Goal: Task Accomplishment & Management: Manage account settings

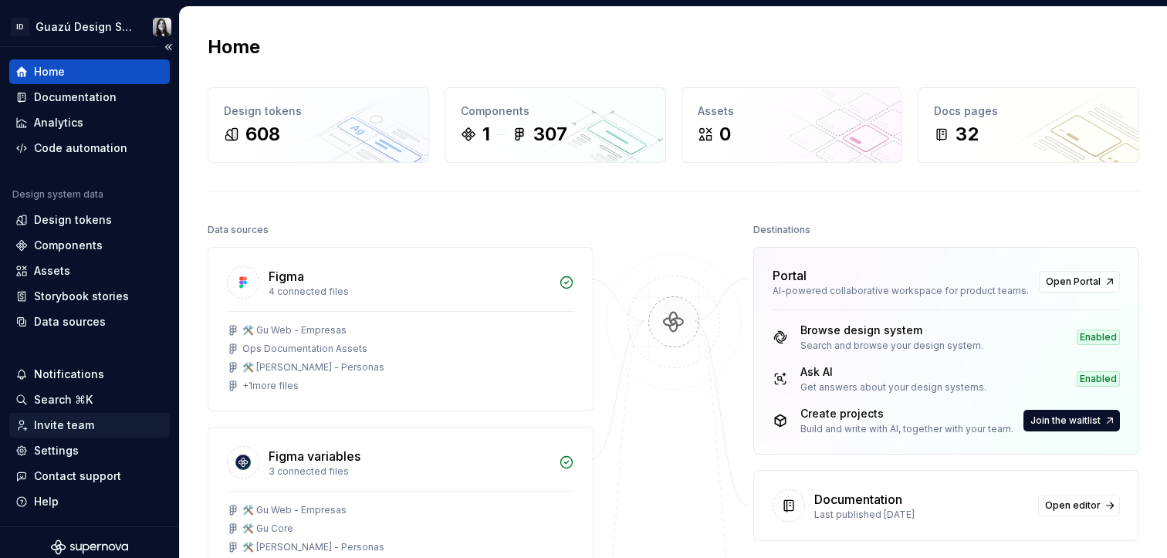
click at [60, 431] on div "Invite team" at bounding box center [64, 424] width 60 height 15
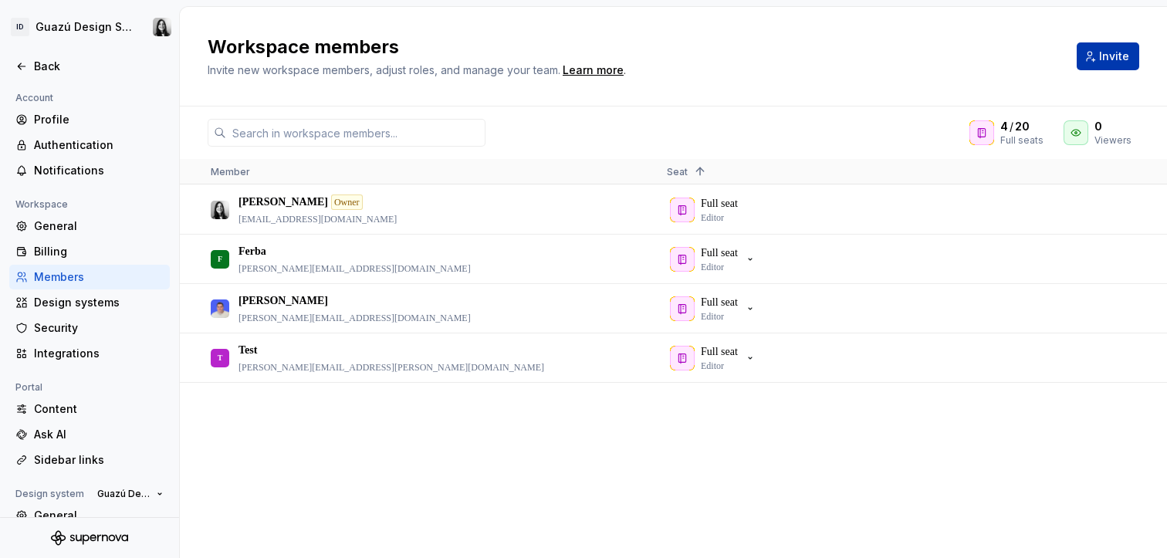
click at [1099, 69] on button "Invite" at bounding box center [1107, 56] width 62 height 28
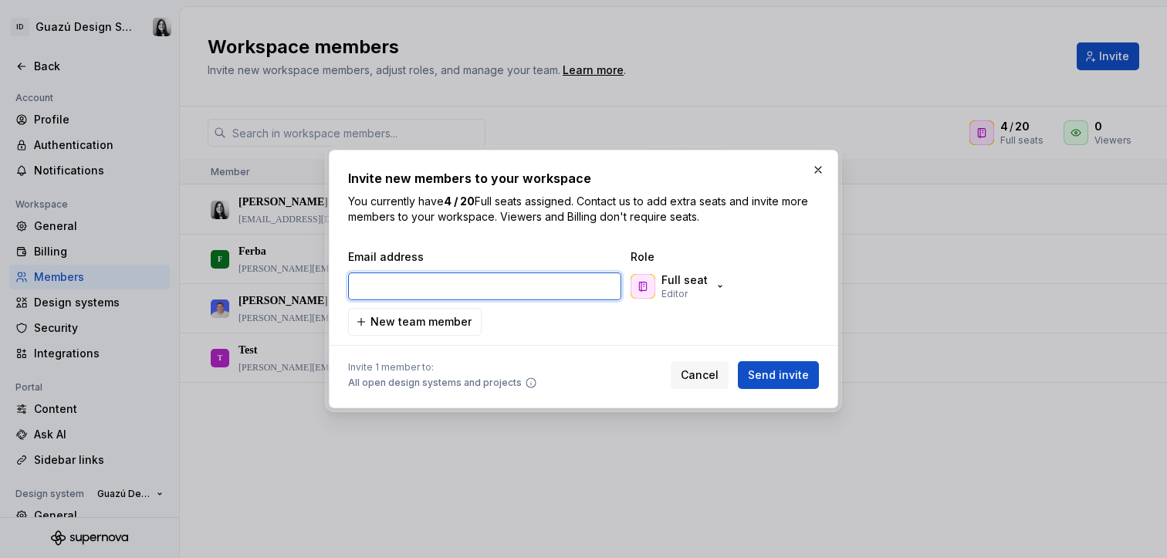
paste input "[PERSON_NAME][EMAIL_ADDRESS][DOMAIN_NAME]"
type input "[PERSON_NAME][EMAIL_ADDRESS][DOMAIN_NAME]"
click at [466, 283] on input "[PERSON_NAME][EMAIL_ADDRESS][DOMAIN_NAME]" at bounding box center [484, 286] width 273 height 28
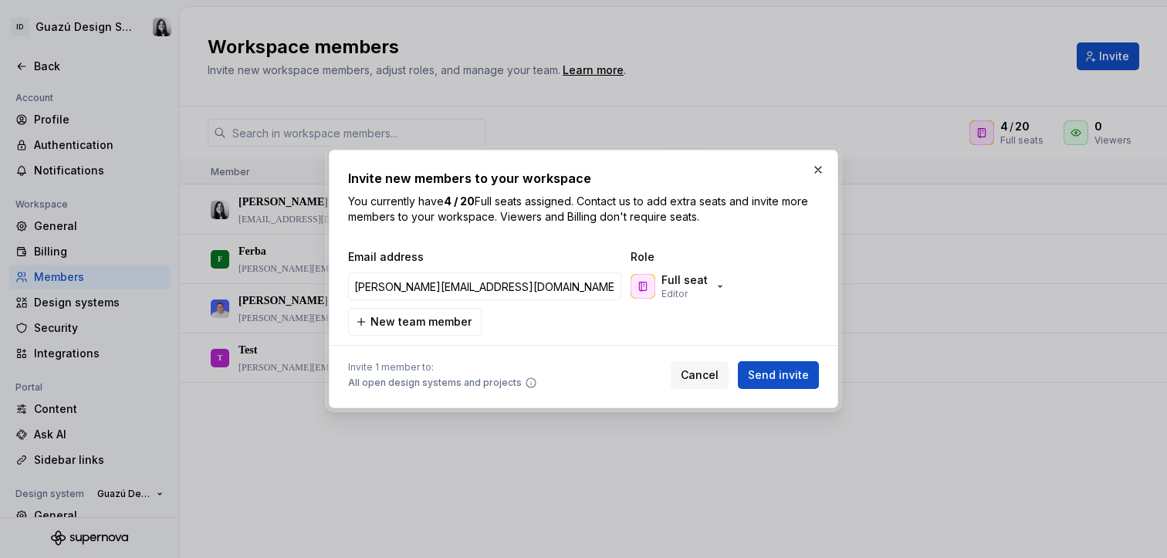
click at [562, 319] on div "Email address Role [PERSON_NAME][EMAIL_ADDRESS][DOMAIN_NAME] Full seat Editor N…" at bounding box center [583, 292] width 471 height 86
click at [466, 325] on span "New team member" at bounding box center [420, 321] width 101 height 15
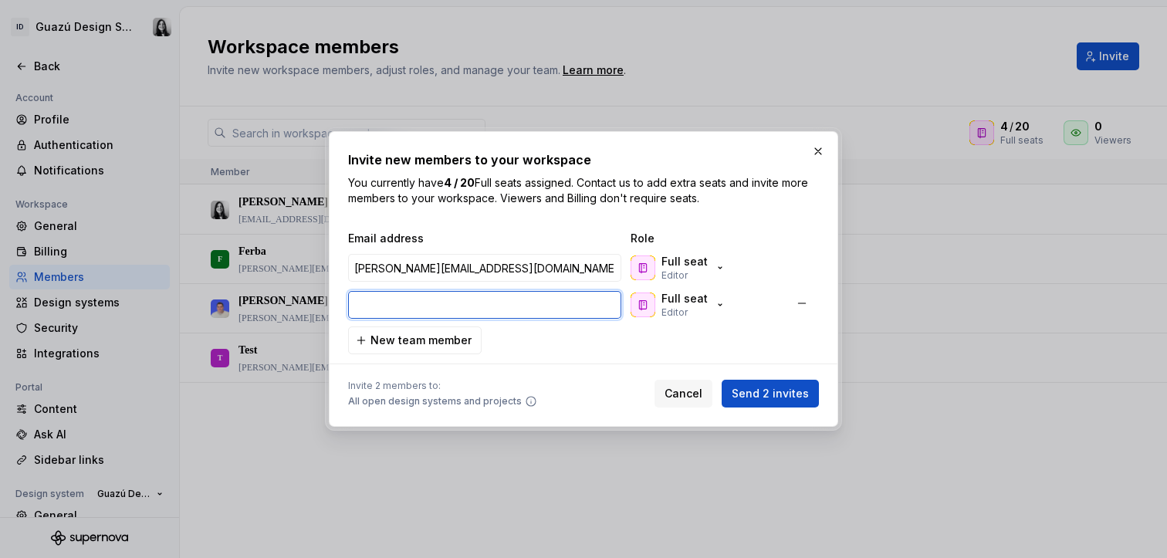
paste input "[EMAIL_ADDRESS][DOMAIN_NAME]"
type input "[EMAIL_ADDRESS][DOMAIN_NAME]"
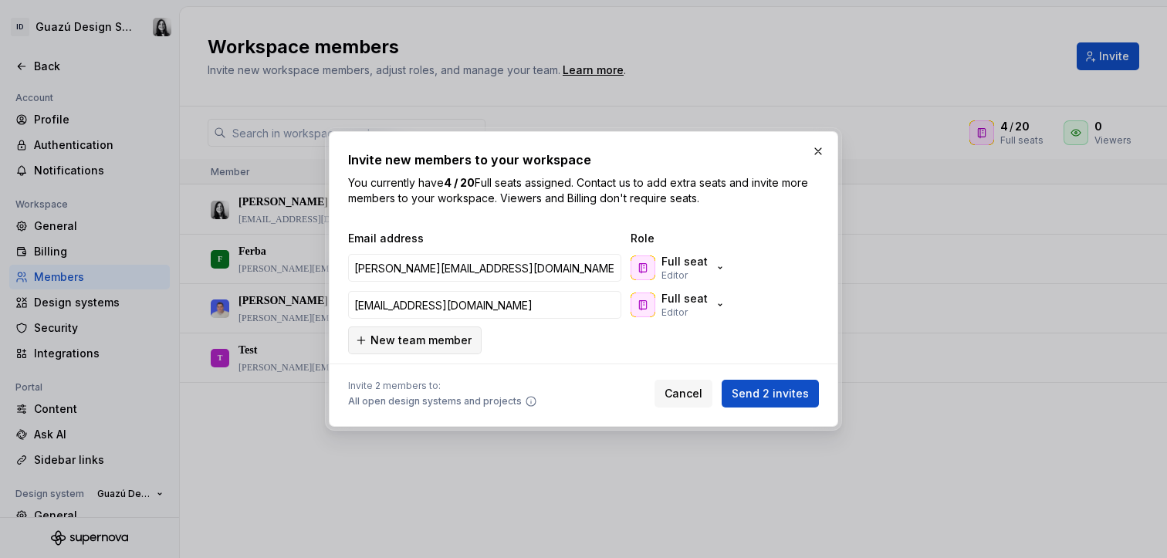
click at [433, 337] on span "New team member" at bounding box center [420, 340] width 101 height 15
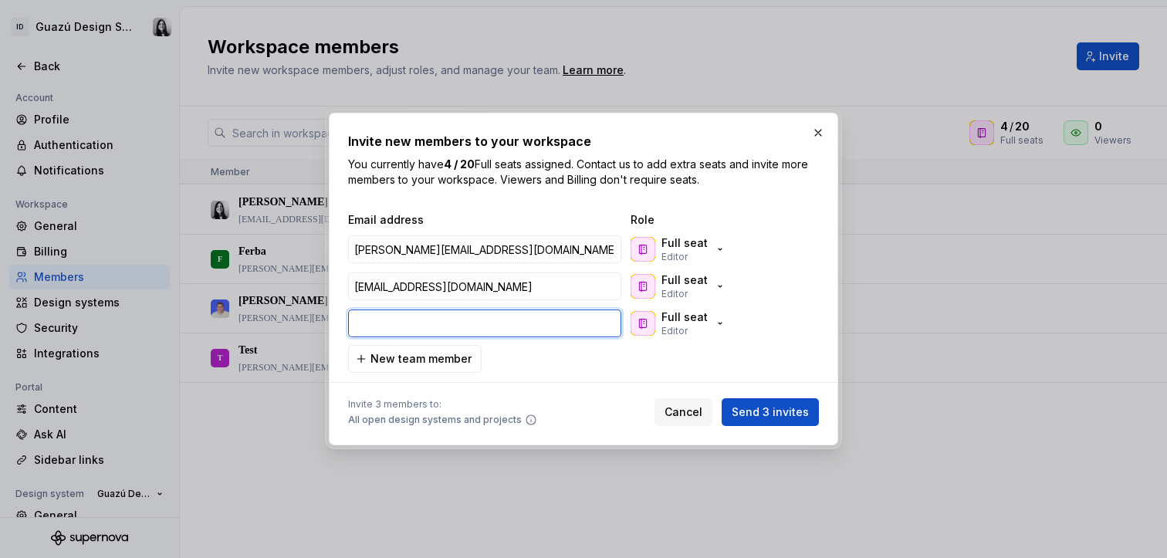
paste input "[PERSON_NAME][EMAIL_ADDRESS][DOMAIN_NAME]"
type input "[PERSON_NAME][EMAIL_ADDRESS][DOMAIN_NAME]"
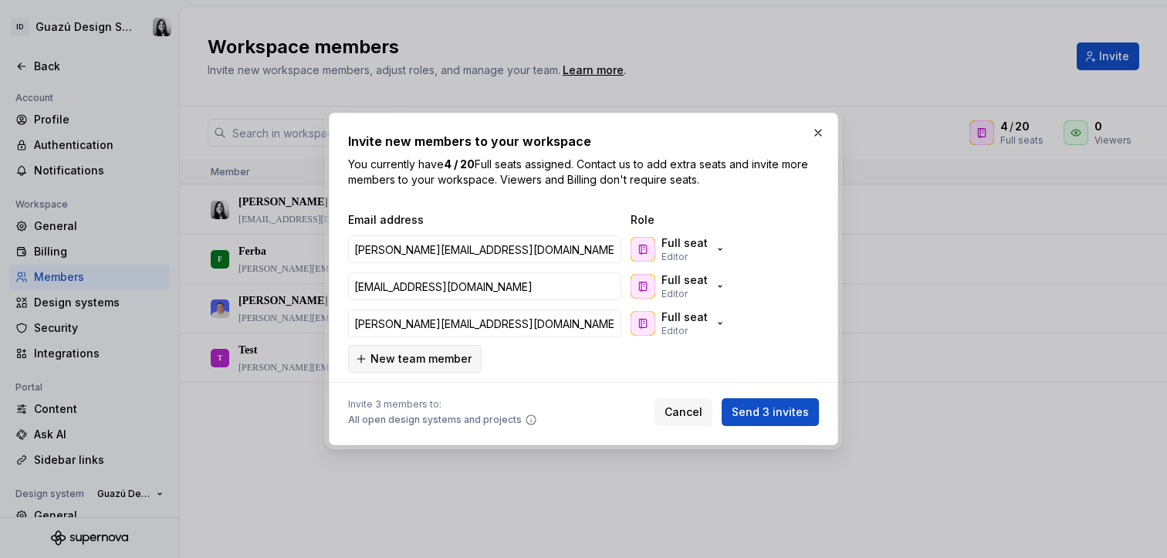
click at [418, 365] on span "New team member" at bounding box center [420, 358] width 101 height 15
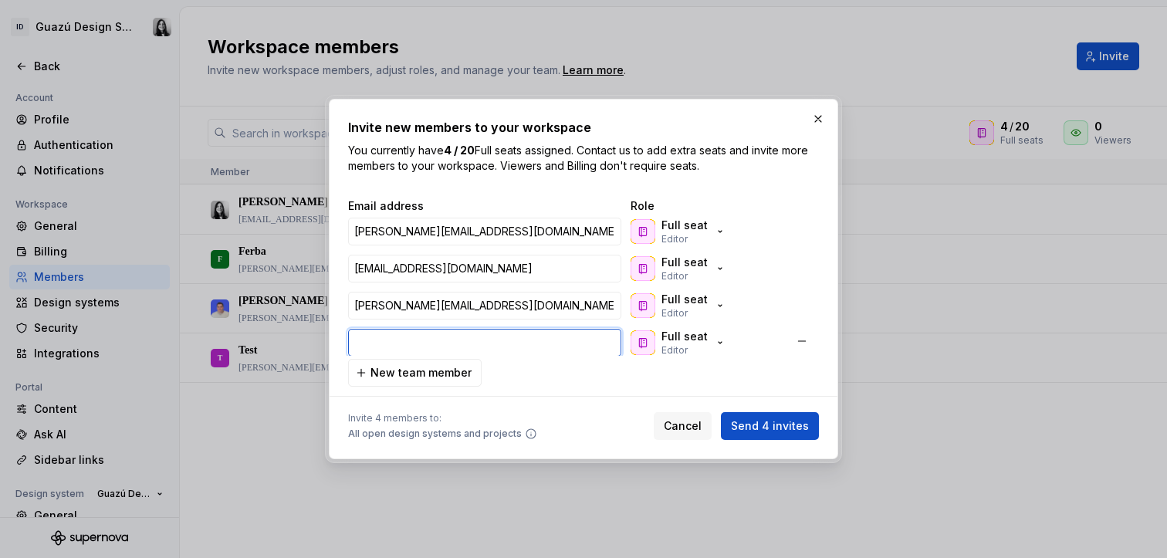
paste input "[EMAIL_ADDRESS][PERSON_NAME][DOMAIN_NAME]"
type input "[EMAIL_ADDRESS][PERSON_NAME][DOMAIN_NAME]"
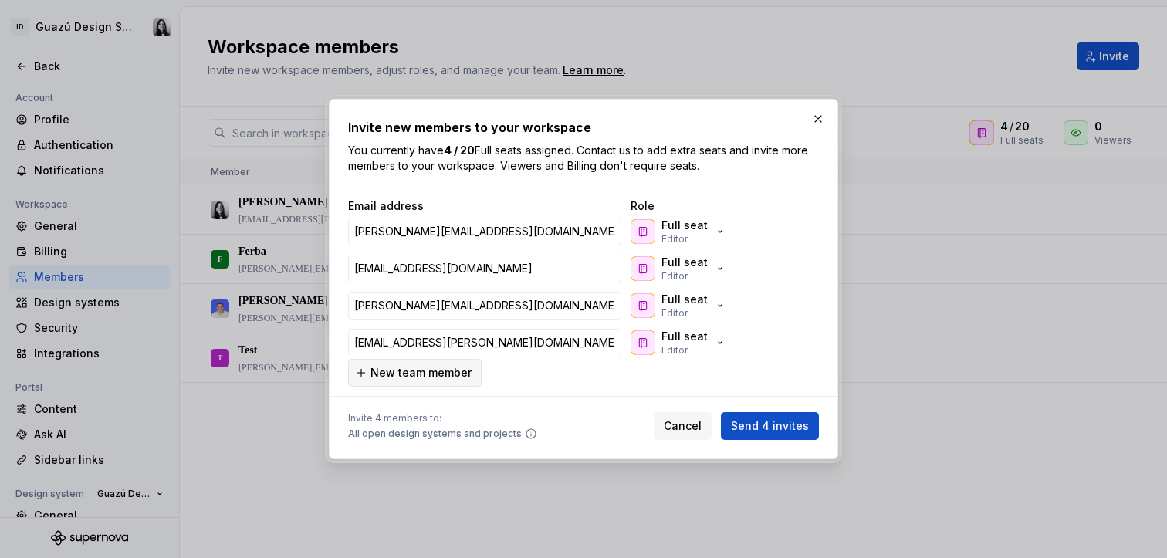
click at [421, 371] on span "New team member" at bounding box center [420, 372] width 101 height 15
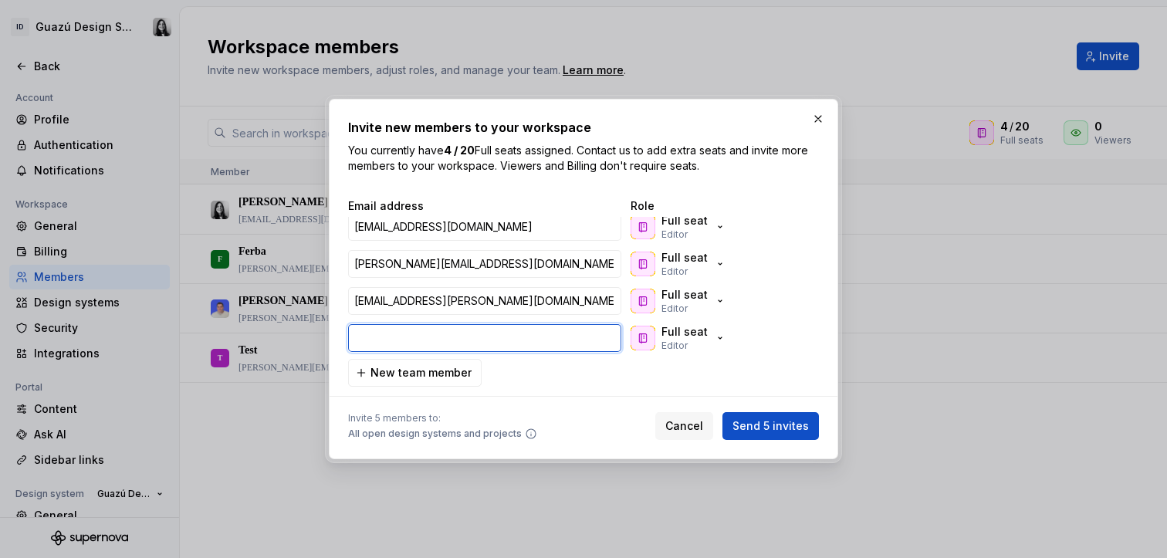
paste input "[PERSON_NAME][EMAIL_ADDRESS][PERSON_NAME][DOMAIN_NAME]"
type input "[PERSON_NAME][EMAIL_ADDRESS][PERSON_NAME][DOMAIN_NAME]"
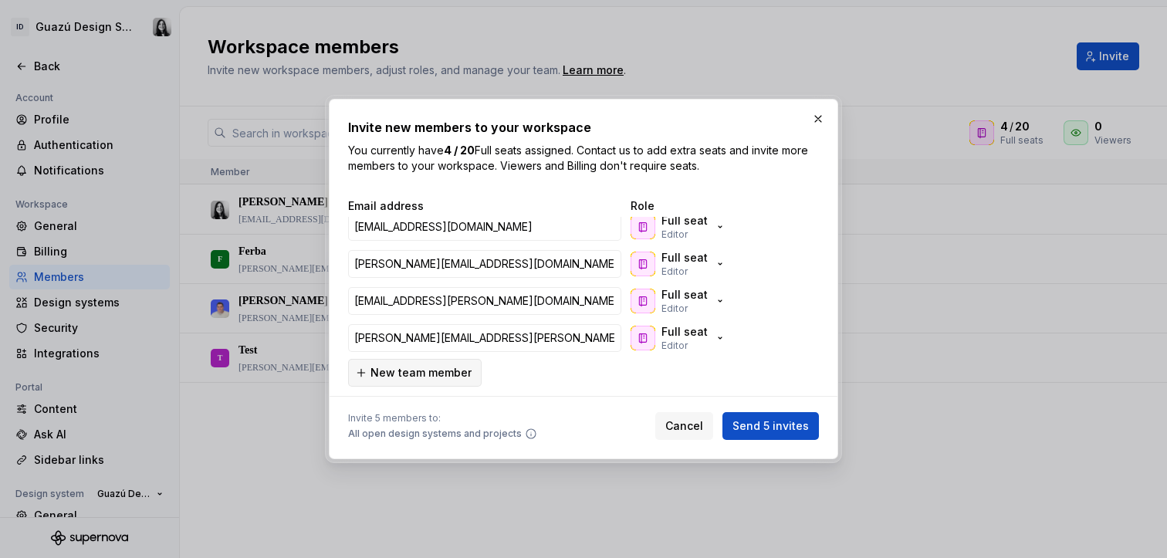
click at [415, 370] on span "New team member" at bounding box center [420, 372] width 101 height 15
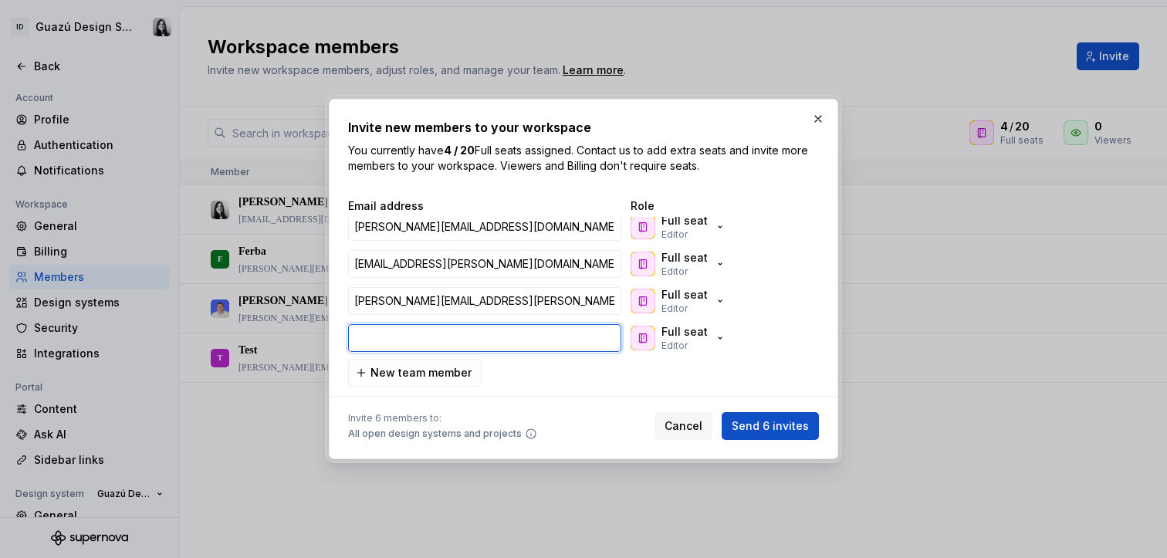
paste input "[PERSON_NAME][EMAIL_ADDRESS][PERSON_NAME][DOMAIN_NAME]"
type input "[PERSON_NAME][EMAIL_ADDRESS][PERSON_NAME][DOMAIN_NAME]"
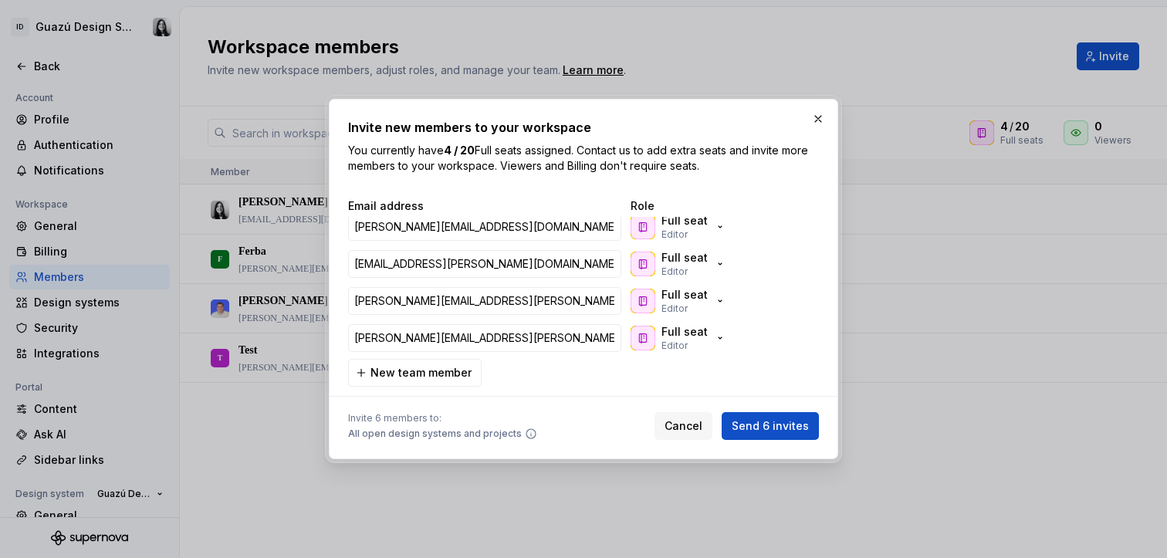
click at [593, 379] on div "Email address Role [PERSON_NAME][EMAIL_ADDRESS][DOMAIN_NAME] Full seat Editor […" at bounding box center [583, 292] width 471 height 189
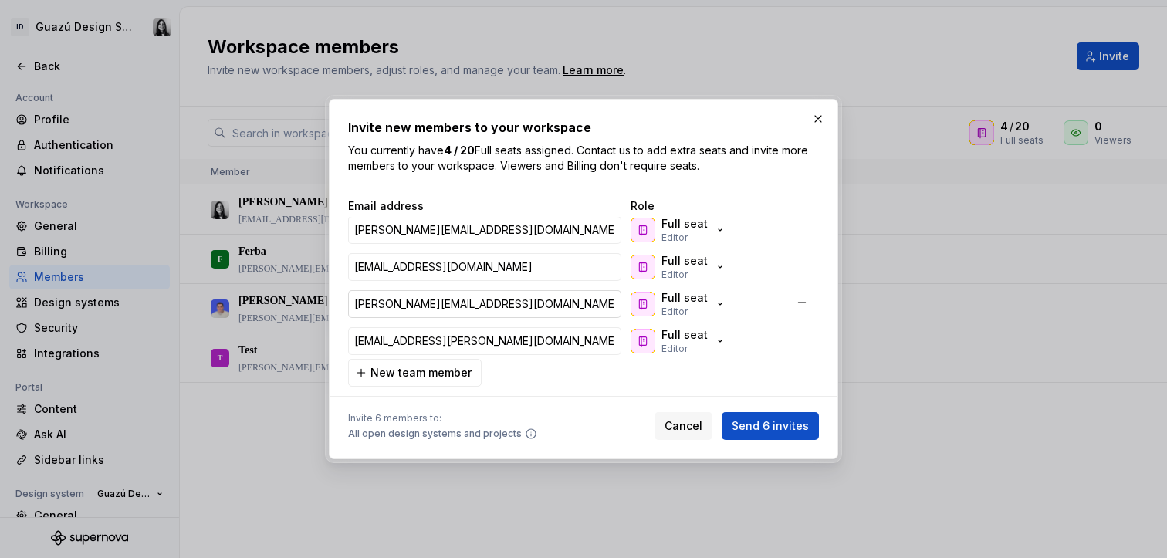
scroll to position [0, 0]
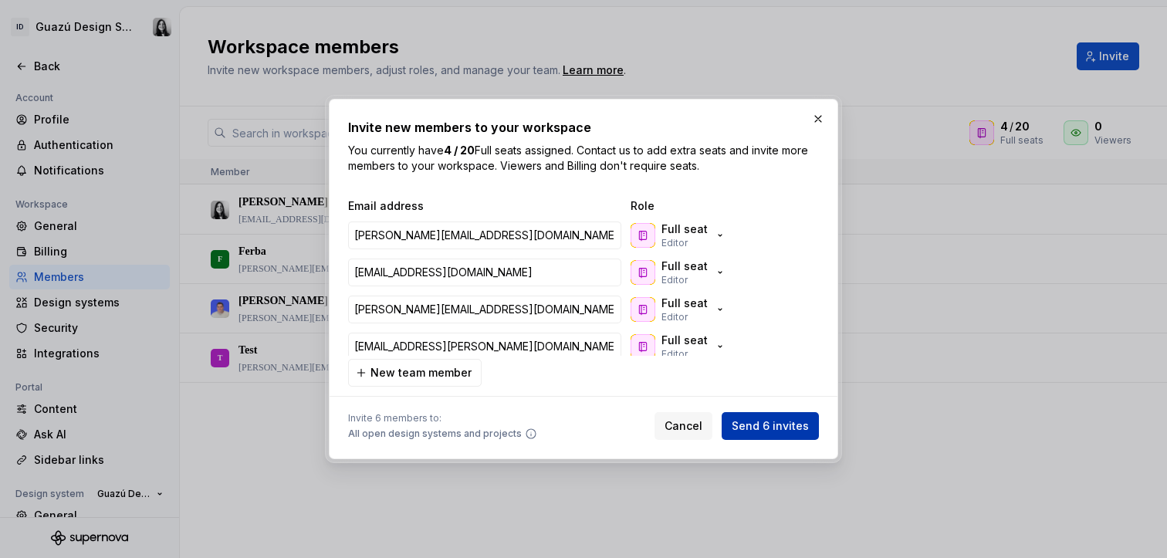
click at [794, 430] on span "Send 6 invites" at bounding box center [769, 425] width 77 height 15
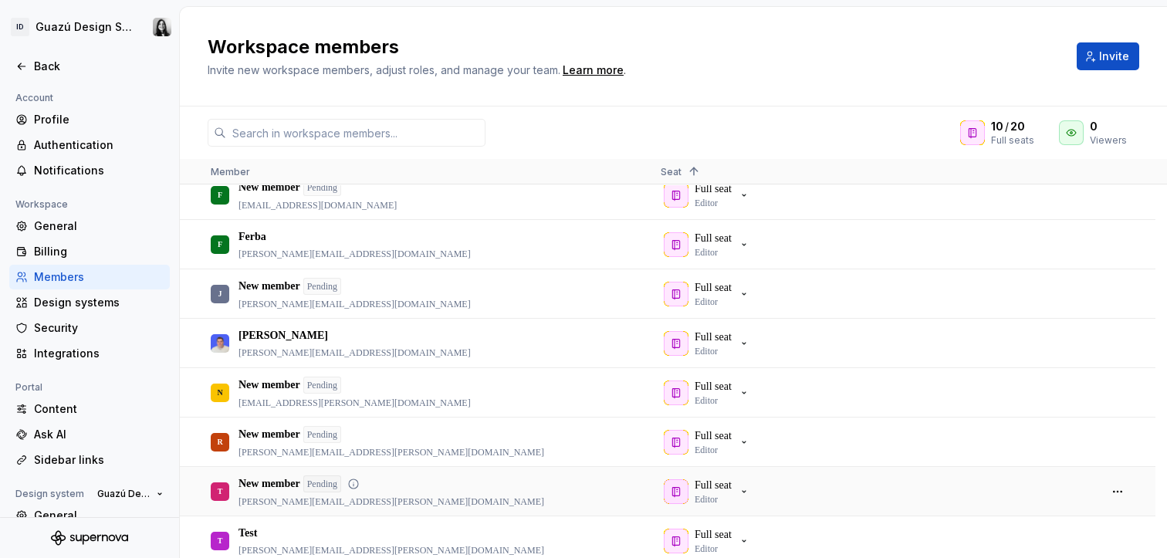
scroll to position [122, 0]
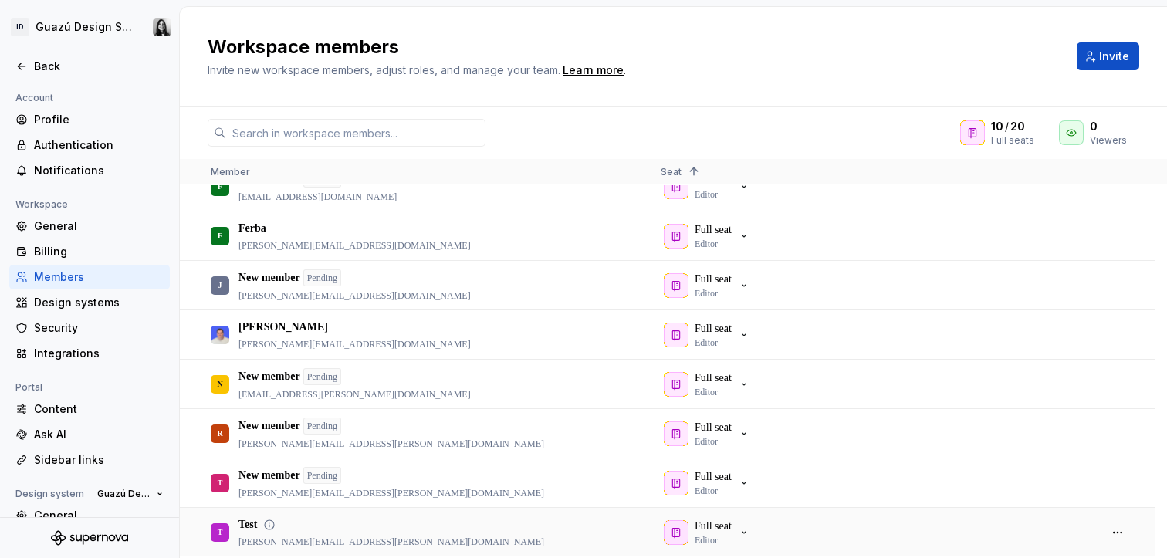
click at [237, 540] on div "T Test [PERSON_NAME][EMAIL_ADDRESS][PERSON_NAME][DOMAIN_NAME]" at bounding box center [423, 531] width 425 height 47
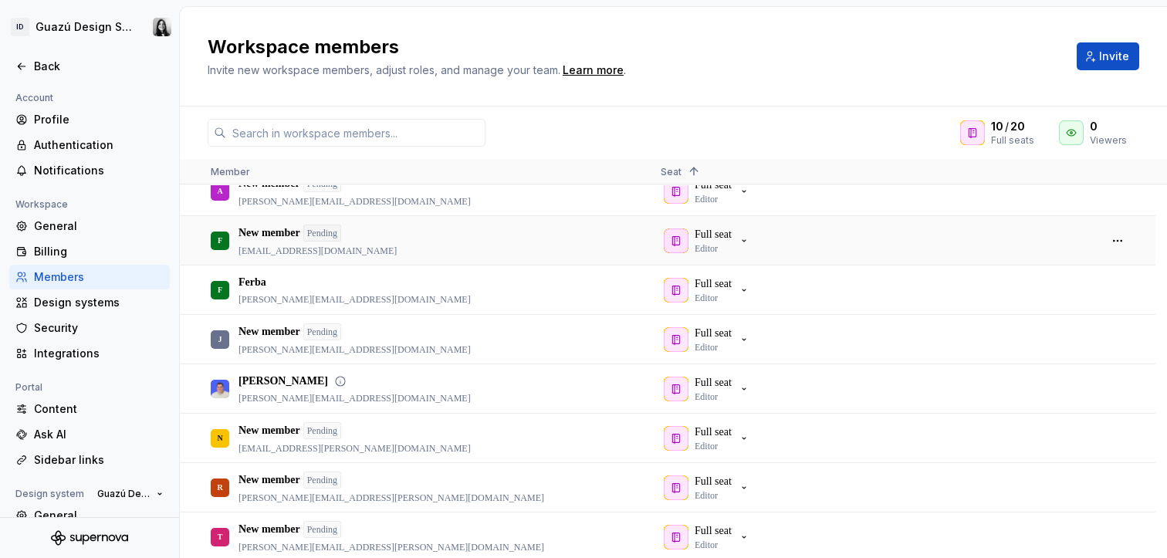
scroll to position [0, 0]
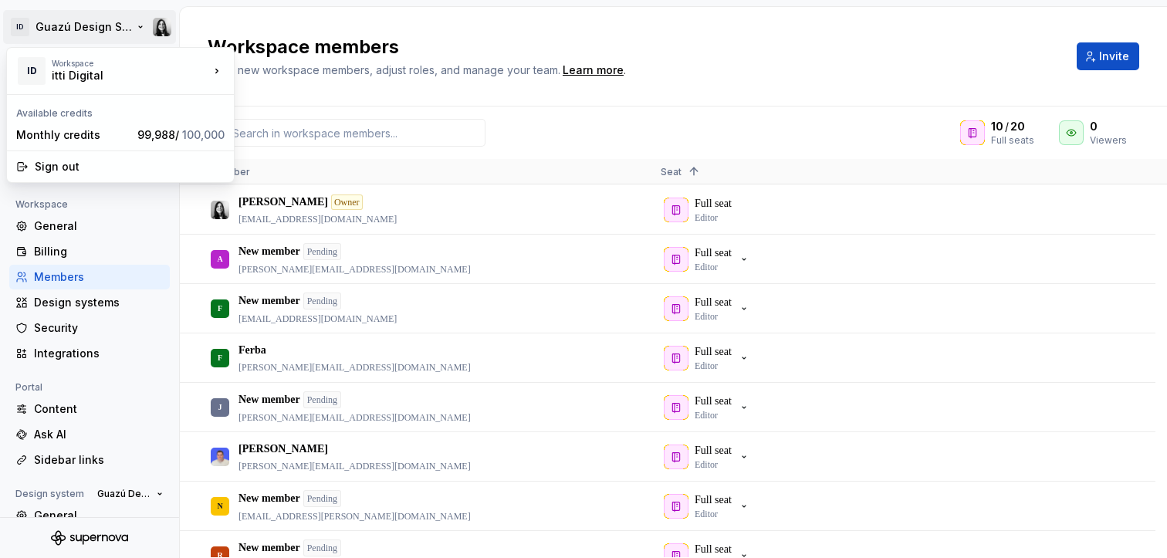
click at [40, 28] on html "ID Guazú Design System Back Account Profile Authentication Notifications Worksp…" at bounding box center [583, 279] width 1167 height 558
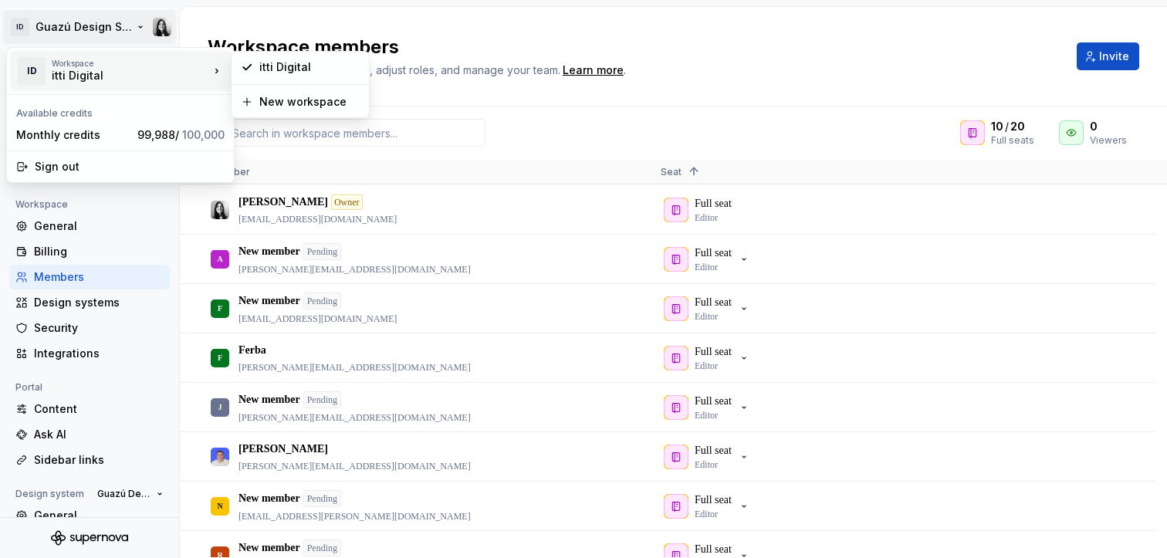
click at [78, 67] on div "Workspace" at bounding box center [130, 63] width 157 height 9
click at [21, 71] on div "ID" at bounding box center [32, 71] width 28 height 28
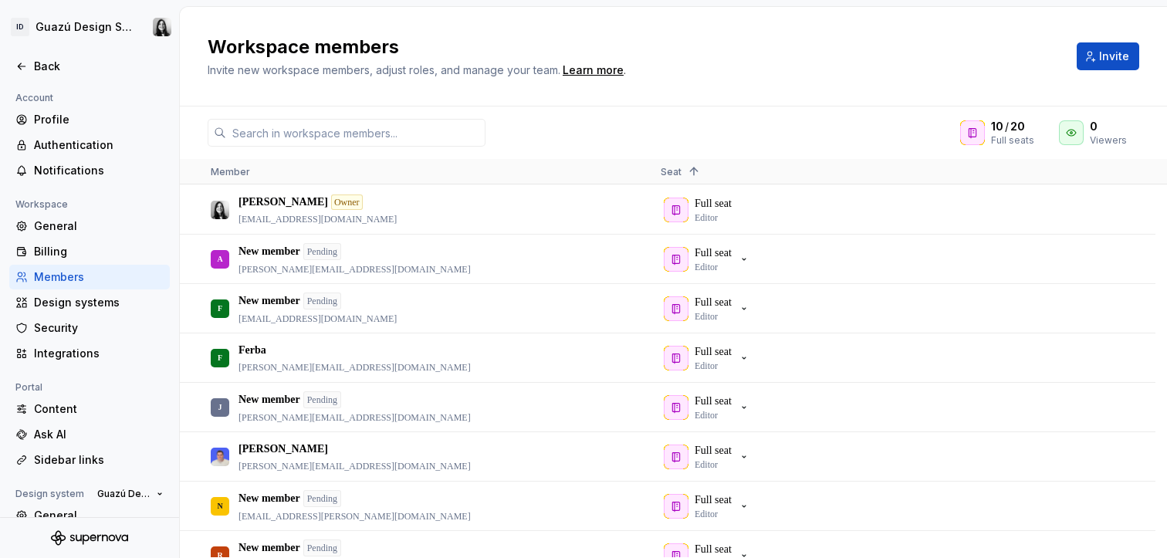
click at [441, 43] on html "ID Guazú Design System Back Account Profile Authentication Notifications Worksp…" at bounding box center [583, 279] width 1167 height 558
click at [57, 67] on div "Back" at bounding box center [99, 66] width 130 height 15
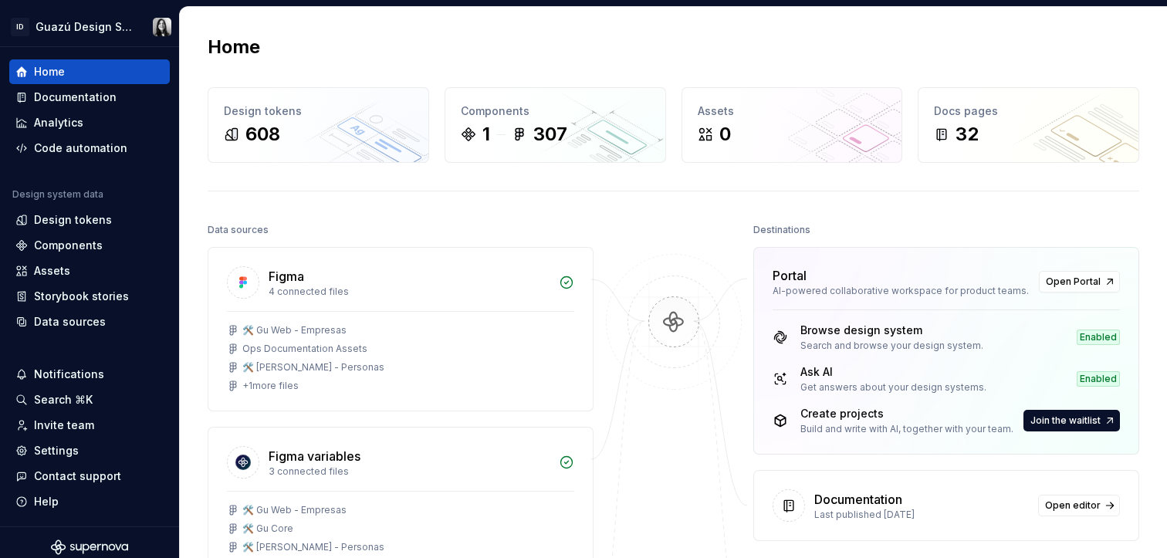
click at [380, 217] on div "Home Design tokens 608 Components 1 307 Assets 0 Docs pages 32 Data sources Fig…" at bounding box center [673, 444] width 987 height 875
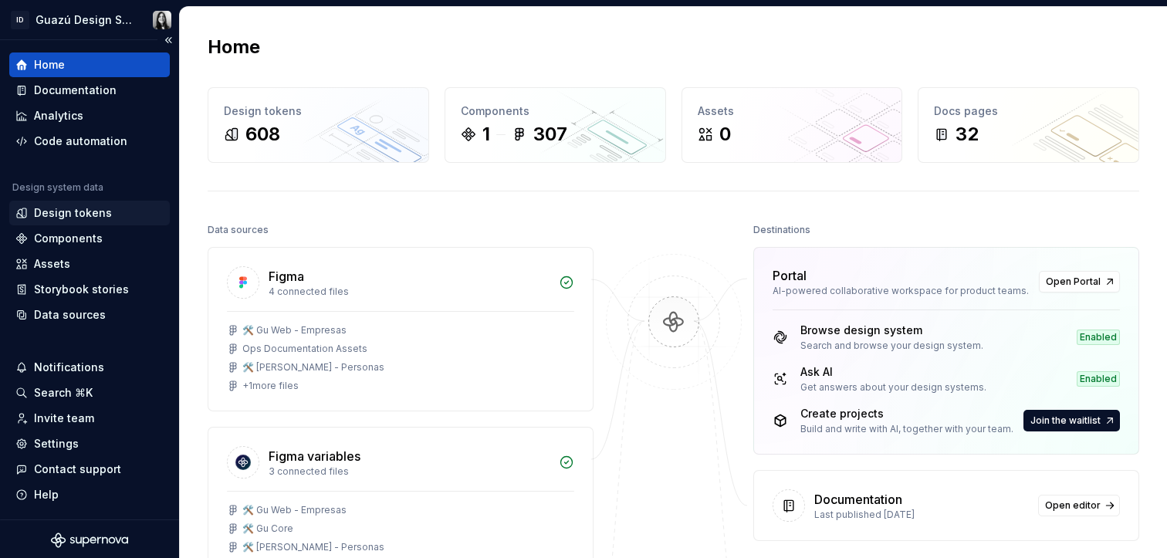
scroll to position [9, 0]
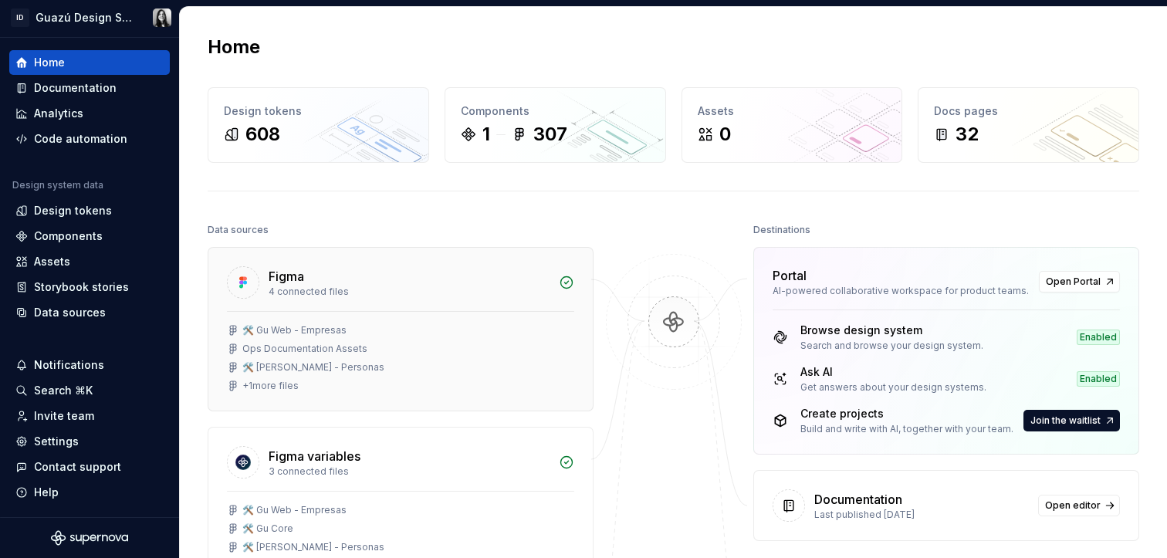
click at [268, 387] on div "+ 1 more files" at bounding box center [270, 386] width 56 height 12
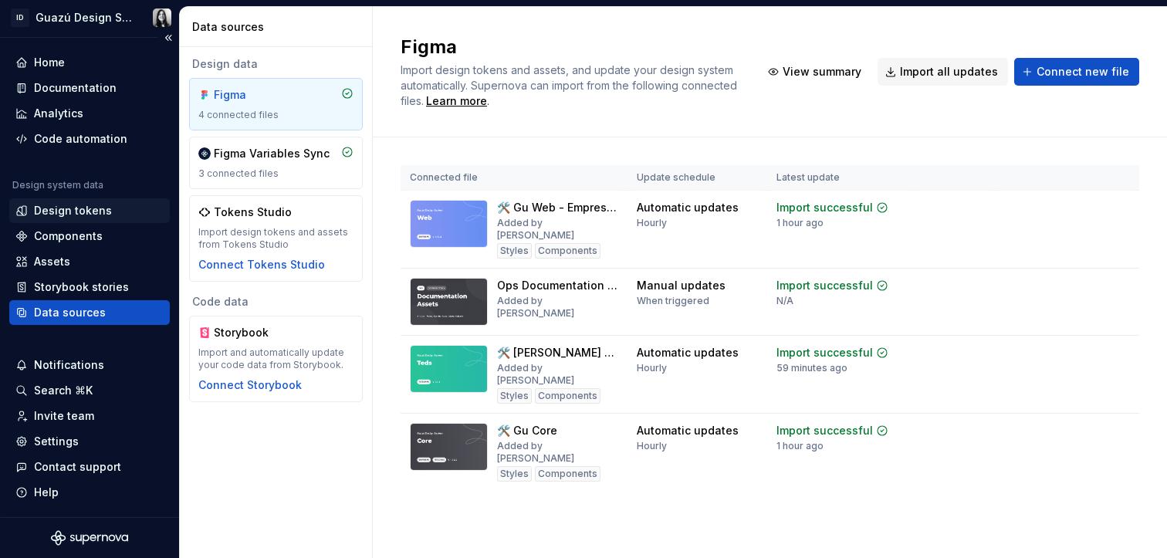
click at [44, 215] on div "Design tokens" at bounding box center [73, 210] width 78 height 15
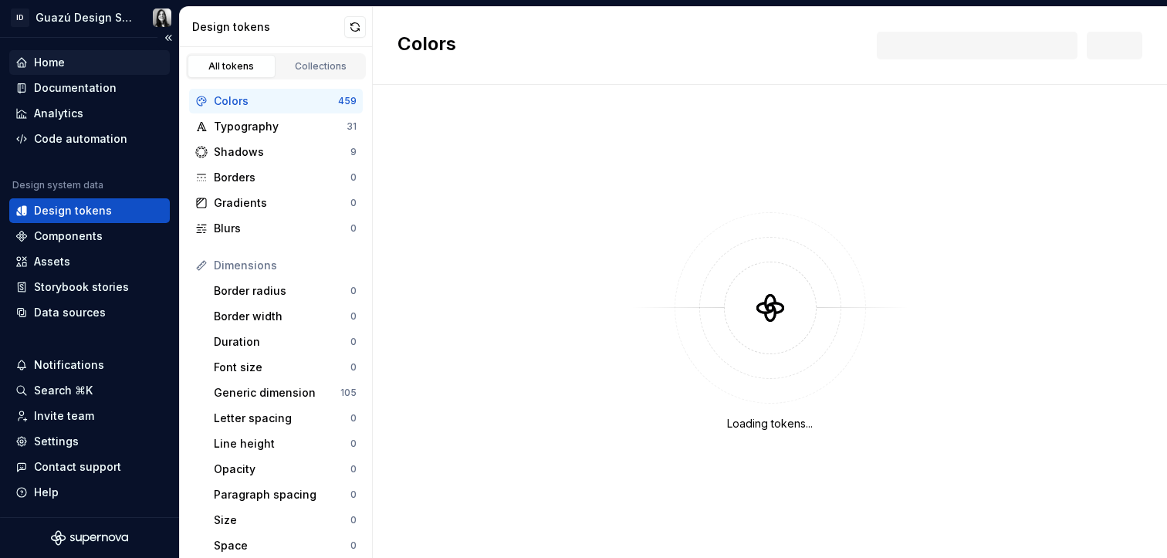
click at [56, 59] on div "Home" at bounding box center [49, 62] width 31 height 15
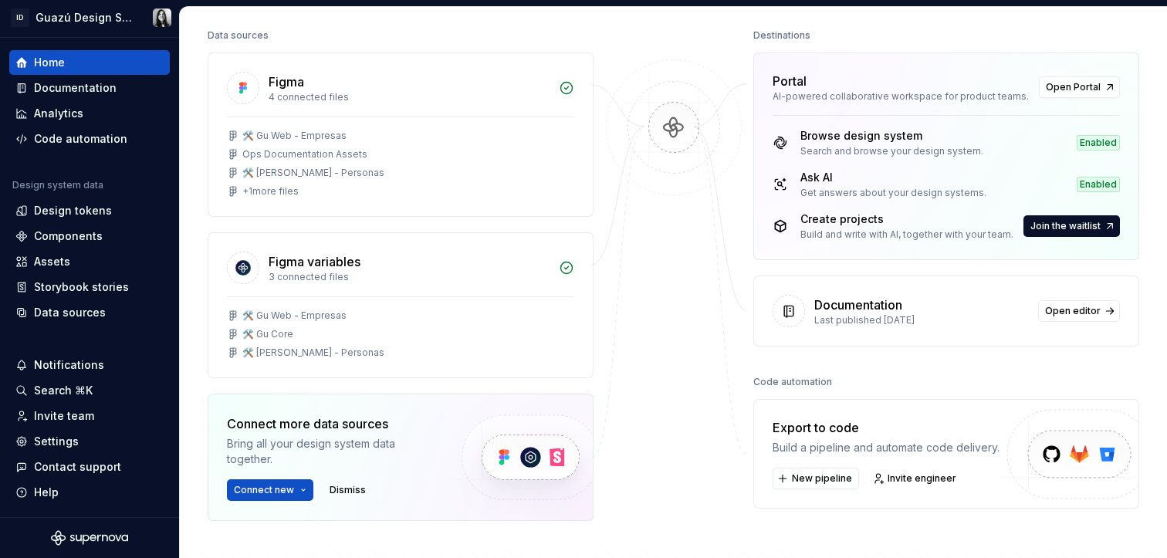
scroll to position [350, 0]
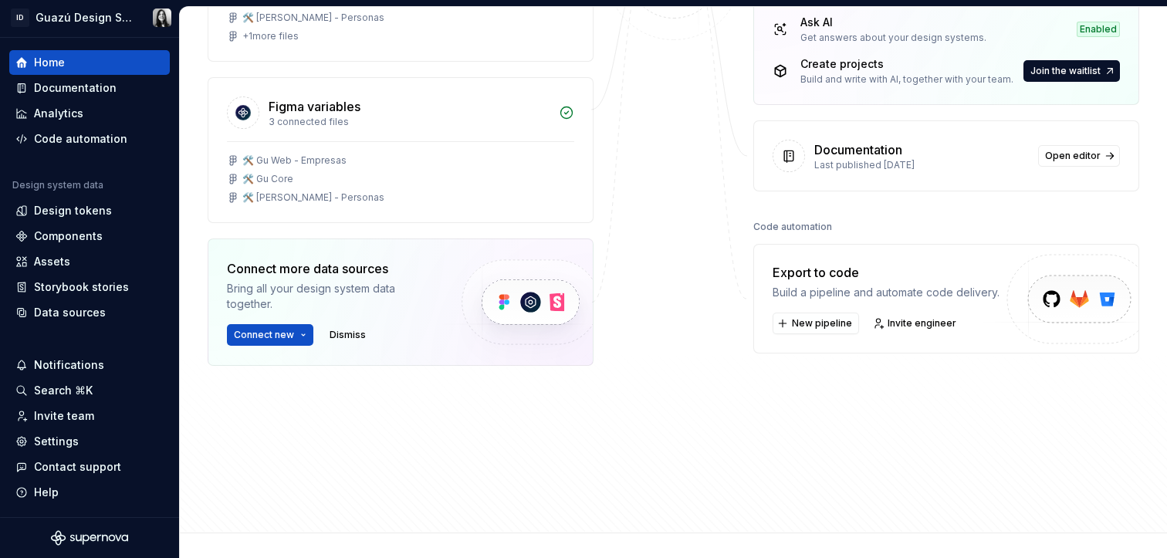
click at [838, 174] on div "Documentation Last published [DATE] Open editor" at bounding box center [946, 155] width 384 height 69
click at [1059, 160] on span "Open editor" at bounding box center [1073, 156] width 56 height 12
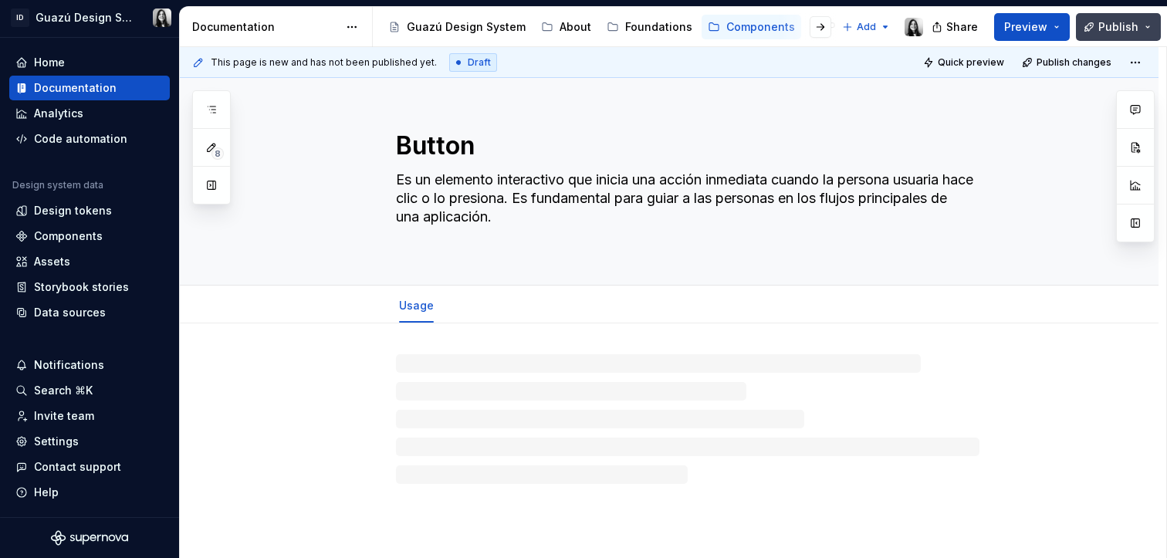
click at [1114, 23] on span "Publish" at bounding box center [1118, 26] width 40 height 15
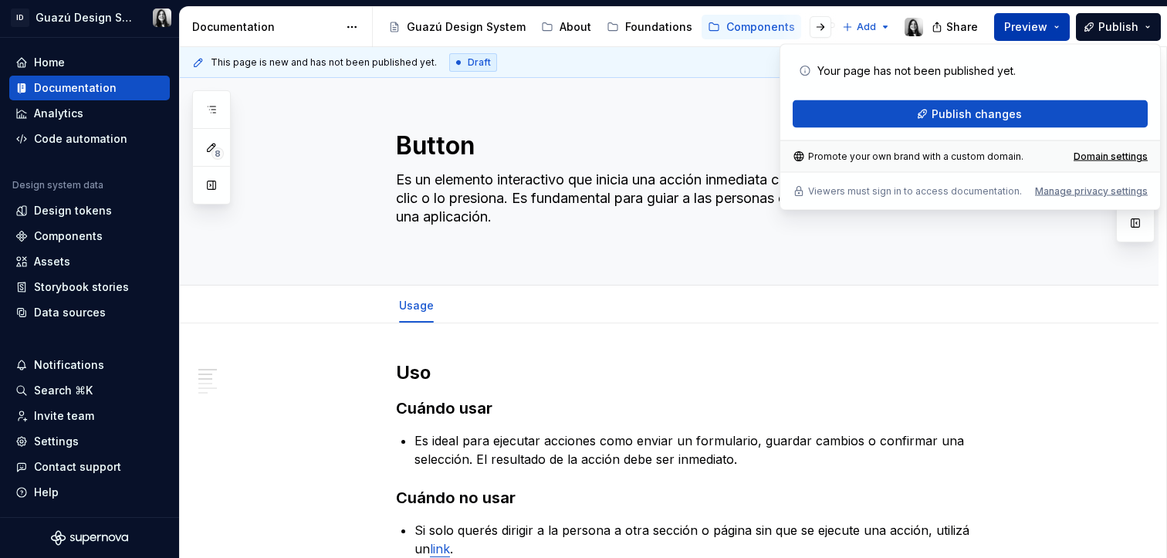
click at [1035, 25] on span "Preview" at bounding box center [1025, 26] width 43 height 15
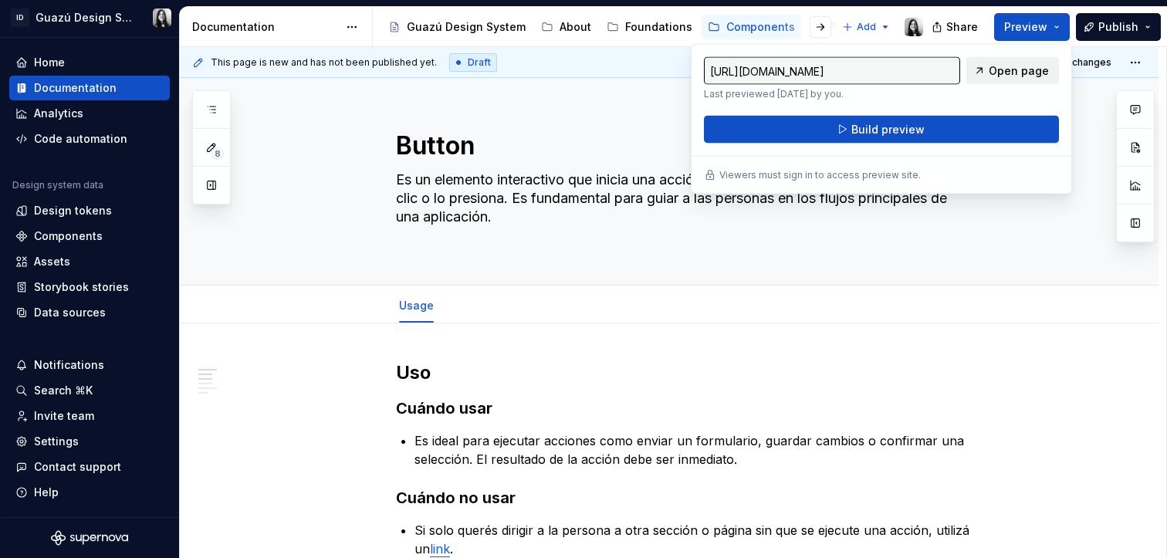
click at [1030, 69] on span "Open page" at bounding box center [1018, 70] width 60 height 15
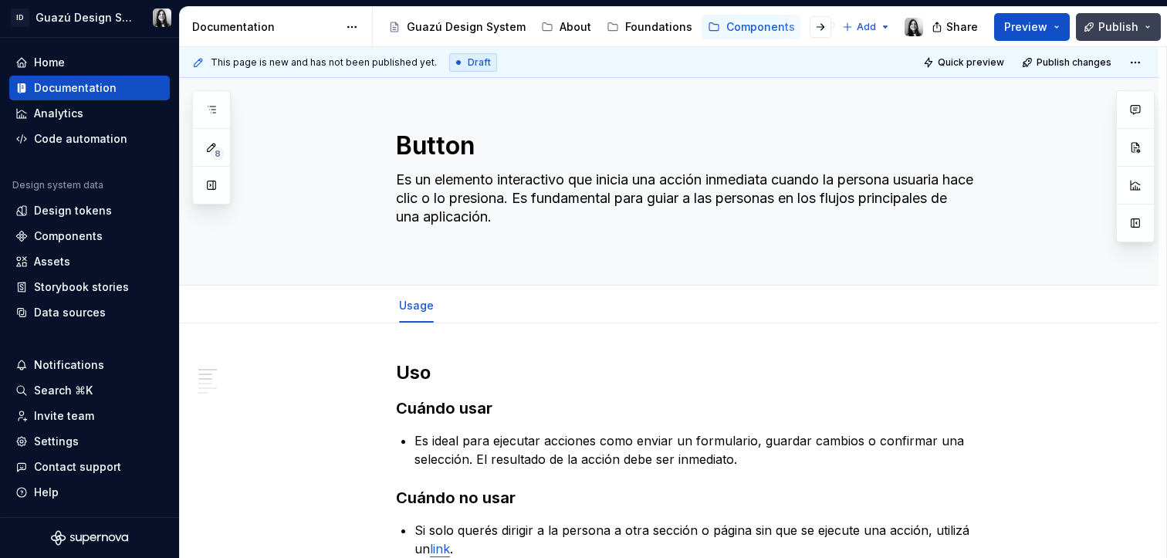
click at [1116, 35] on button "Publish" at bounding box center [1118, 27] width 85 height 28
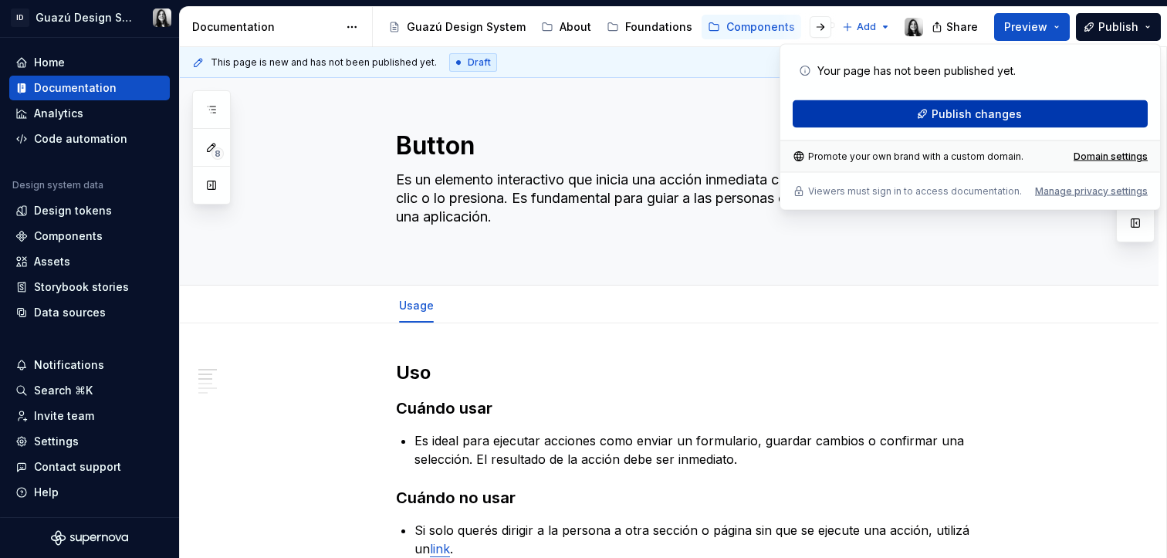
click at [1011, 113] on span "Publish changes" at bounding box center [976, 113] width 90 height 15
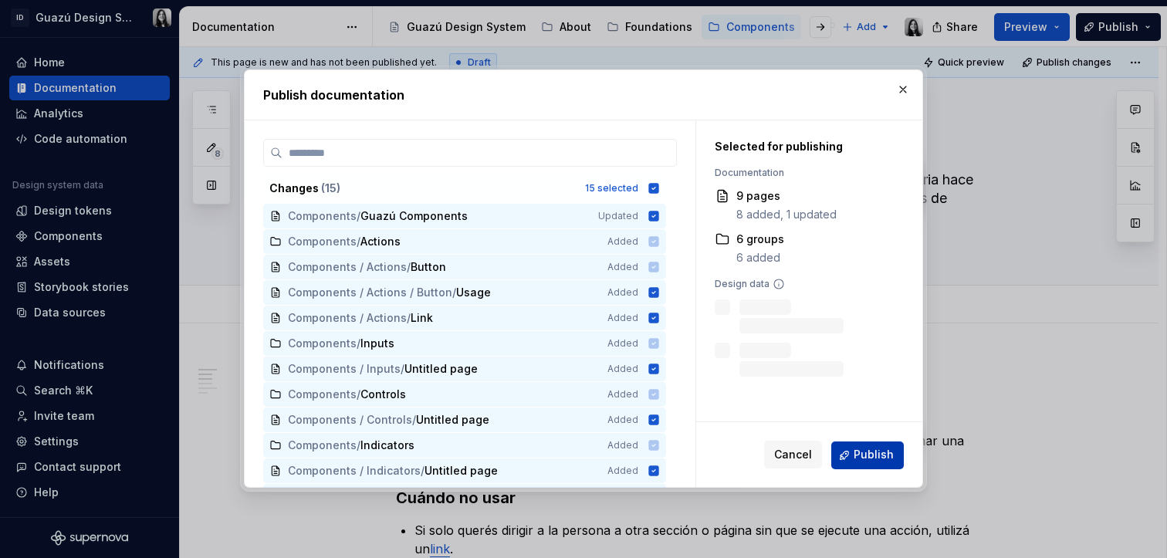
click at [886, 468] on button "Publish" at bounding box center [867, 455] width 73 height 28
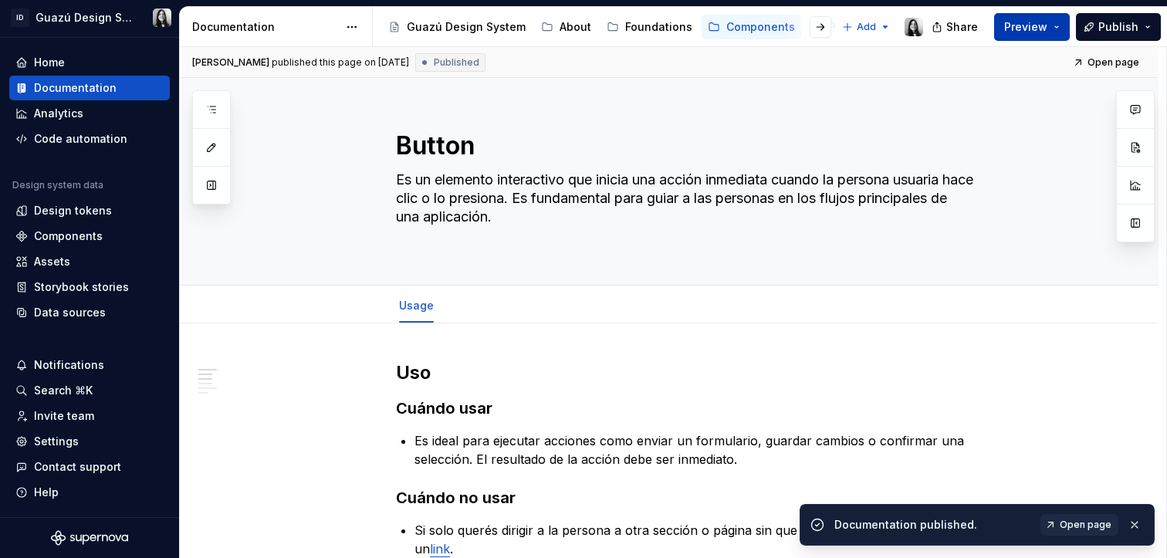
click at [1032, 26] on span "Preview" at bounding box center [1025, 26] width 43 height 15
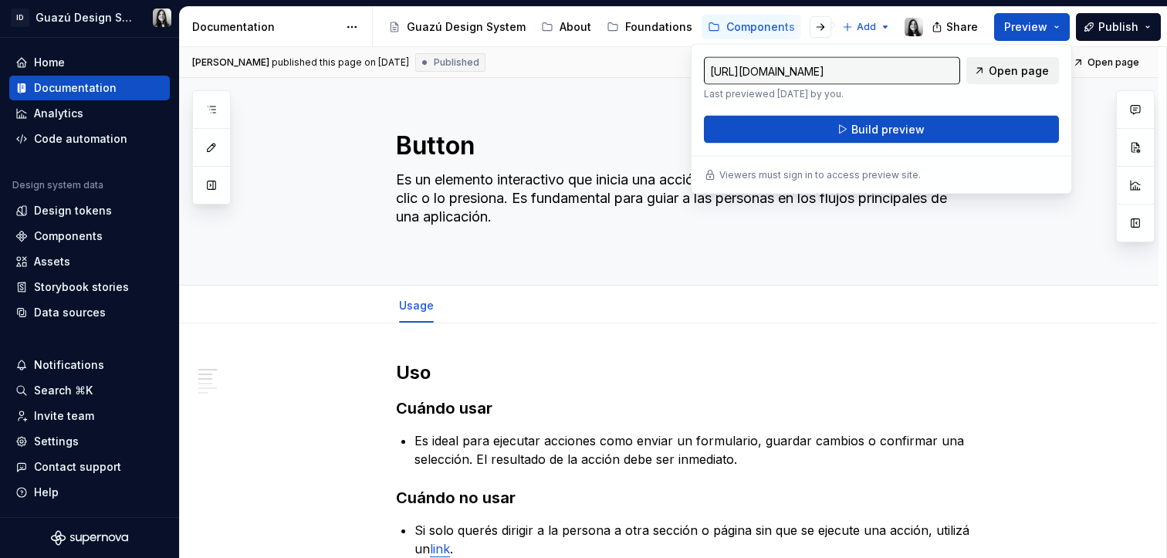
click at [1028, 67] on span "Open page" at bounding box center [1018, 70] width 60 height 15
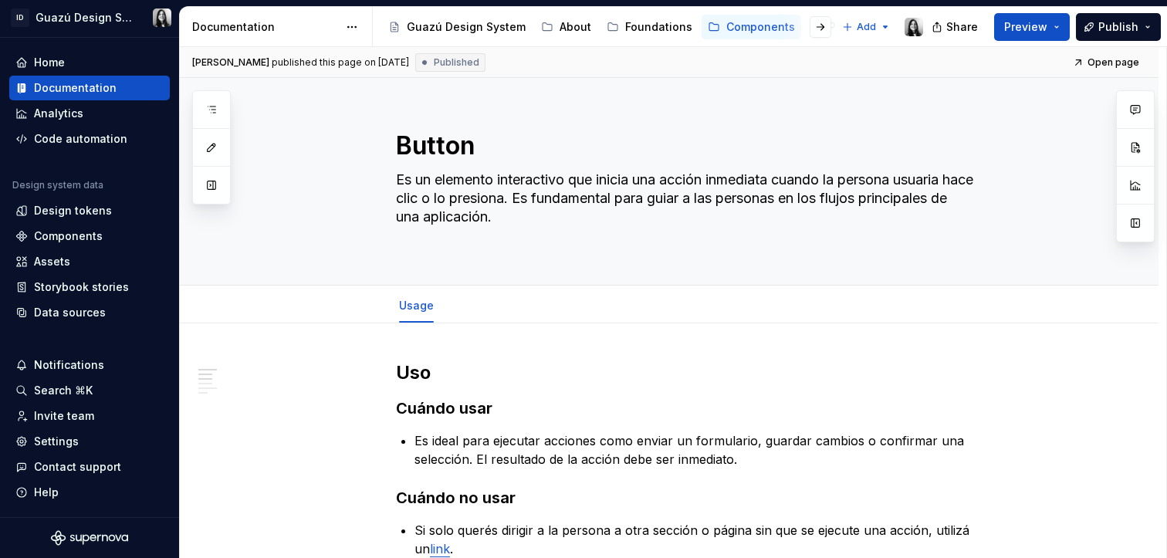
click at [892, 360] on h2 "Uso" at bounding box center [687, 372] width 583 height 25
click at [653, 32] on div "Foundations" at bounding box center [658, 26] width 67 height 15
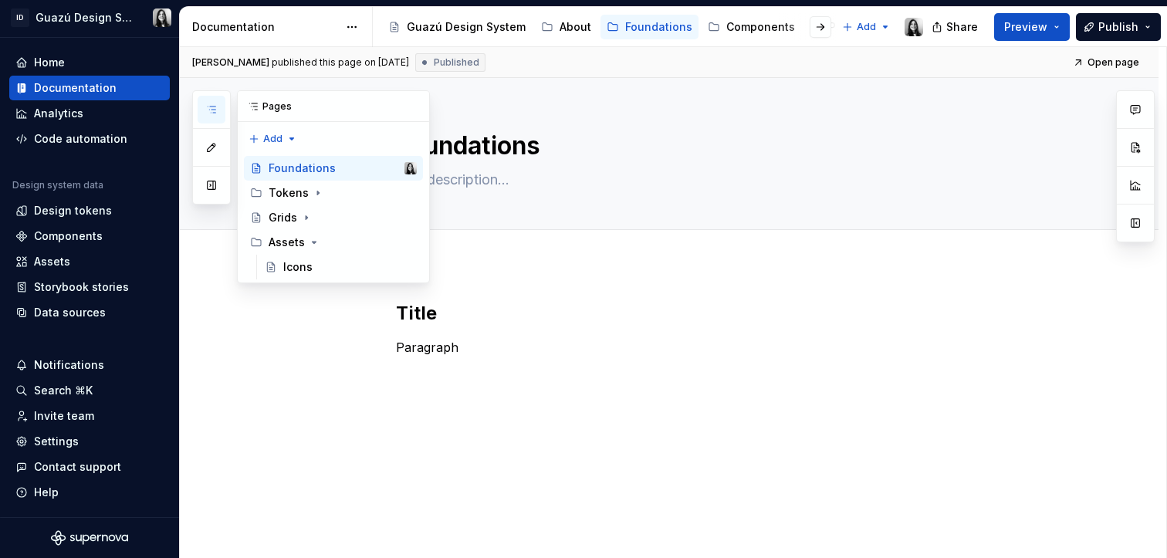
click at [211, 104] on icon "button" at bounding box center [211, 109] width 12 height 12
click at [384, 168] on button "Page tree" at bounding box center [384, 168] width 22 height 22
click at [384, 168] on div "Pages Add Accessibility guide for tree Page tree. Navigate the tree with the ar…" at bounding box center [311, 186] width 238 height 193
click at [317, 194] on icon "Page tree" at bounding box center [318, 193] width 2 height 4
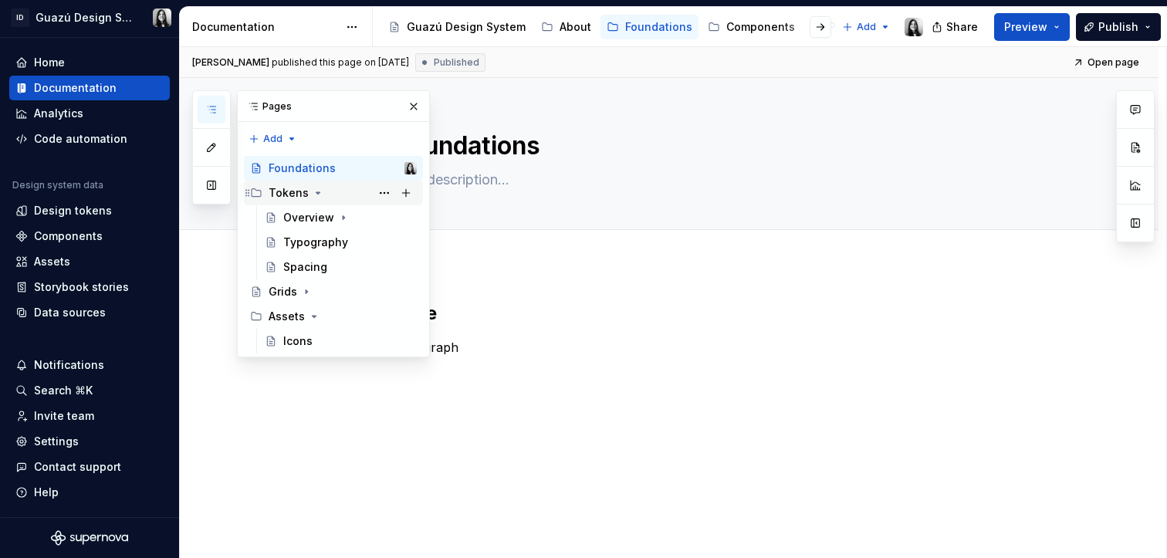
click at [316, 194] on icon "Page tree" at bounding box center [318, 193] width 4 height 2
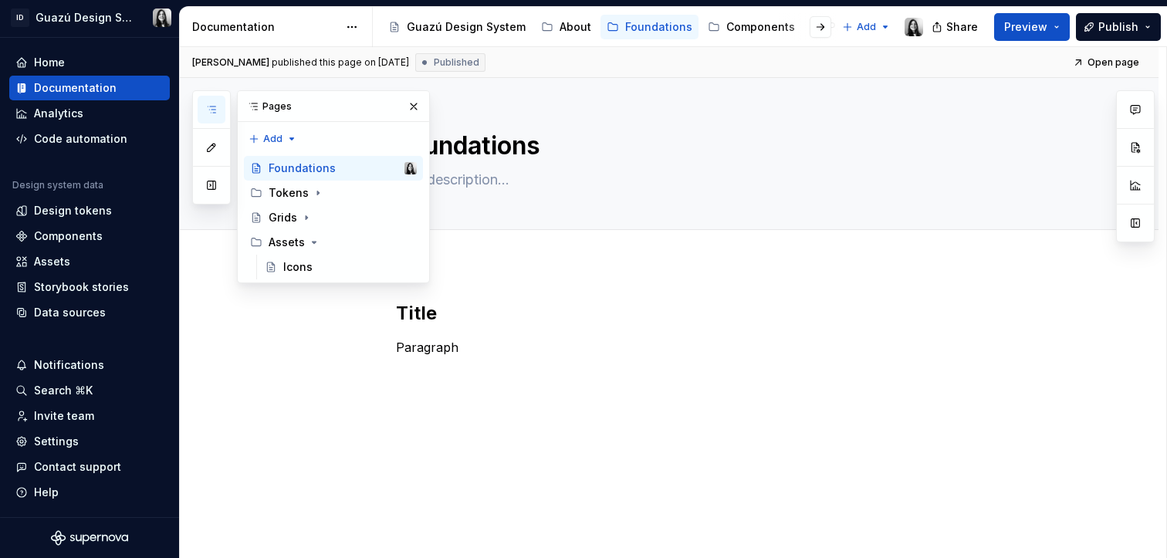
click at [987, 60] on div "[PERSON_NAME] published this page on [DATE] Published Open page" at bounding box center [669, 62] width 978 height 31
click at [1104, 32] on span "Publish" at bounding box center [1118, 26] width 40 height 15
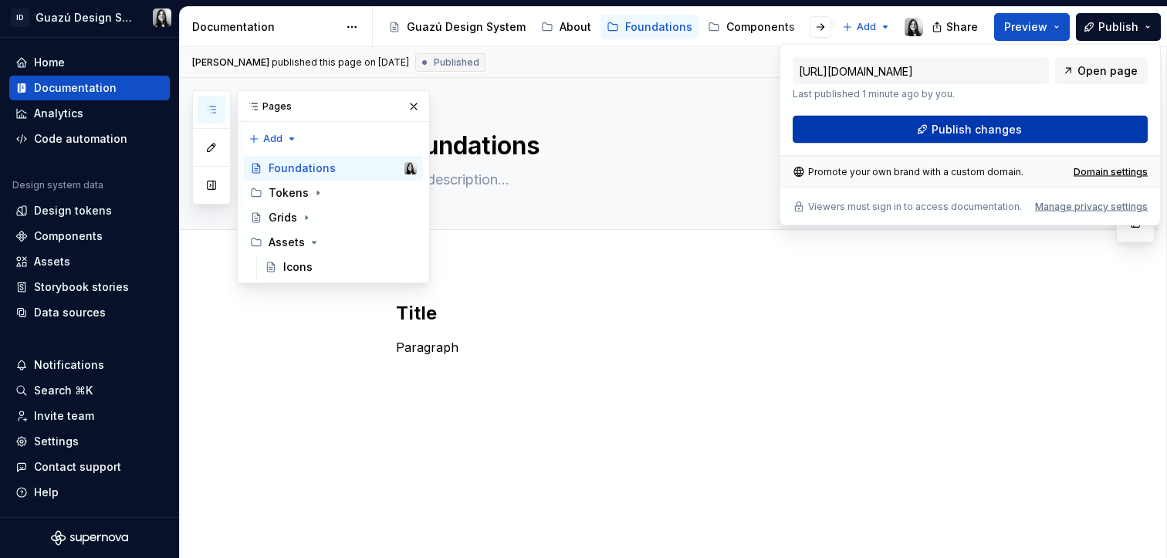
click at [1023, 119] on button "Publish changes" at bounding box center [969, 130] width 355 height 28
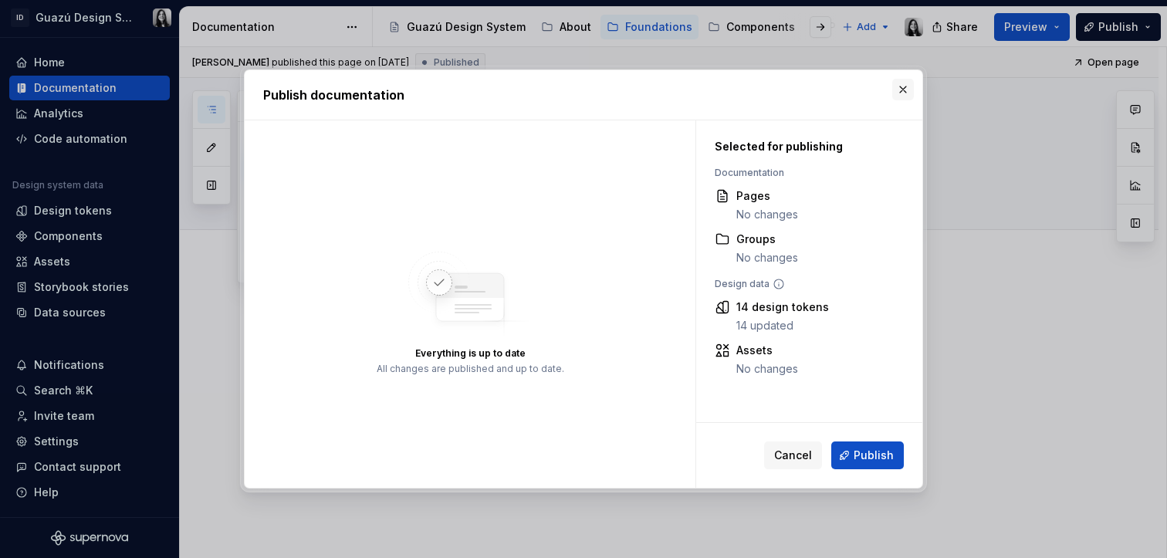
click at [904, 88] on button "button" at bounding box center [903, 90] width 22 height 22
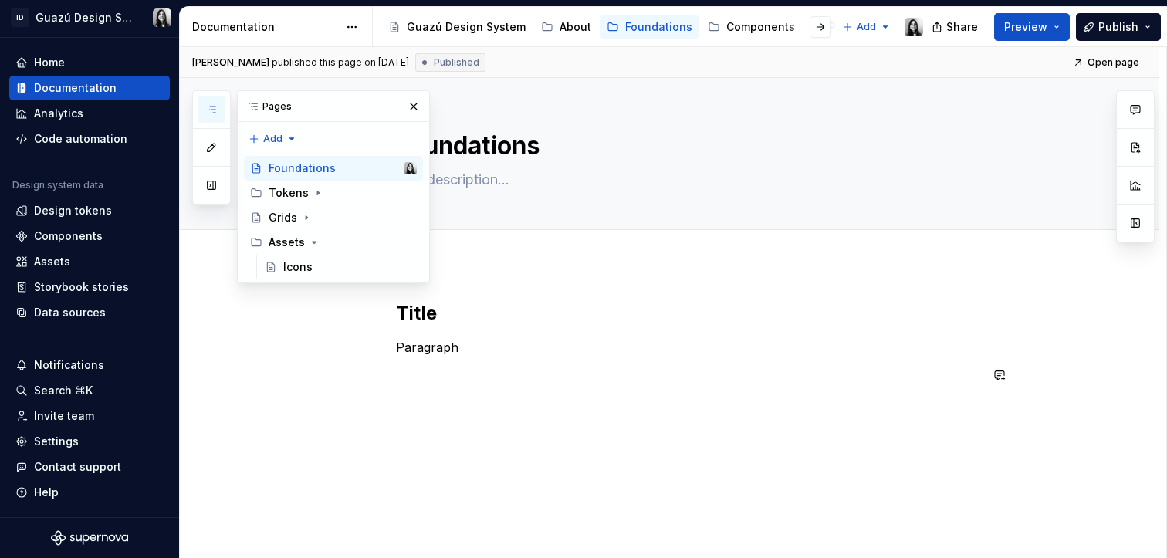
click at [713, 387] on div "Title Paragraph" at bounding box center [687, 352] width 583 height 102
click at [336, 164] on div "Foundations" at bounding box center [342, 168] width 148 height 22
click at [278, 102] on div "Pages" at bounding box center [333, 106] width 191 height 31
click at [313, 243] on icon "Page tree" at bounding box center [314, 242] width 4 height 2
click at [313, 241] on icon "Page tree" at bounding box center [314, 243] width 2 height 4
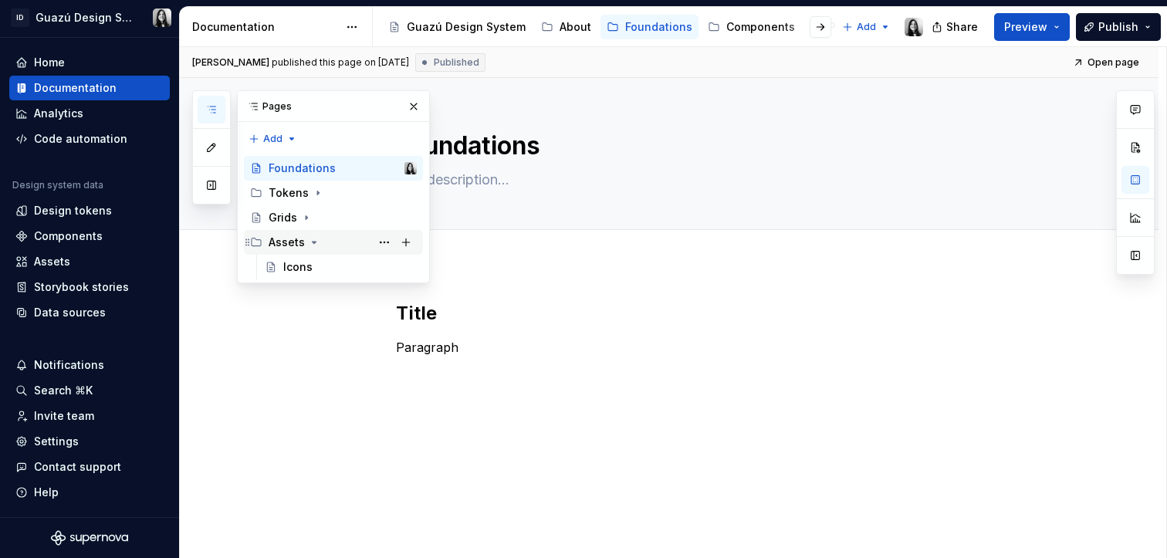
click at [312, 241] on icon "Page tree" at bounding box center [314, 242] width 4 height 2
click at [307, 214] on icon "Page tree" at bounding box center [306, 217] width 12 height 12
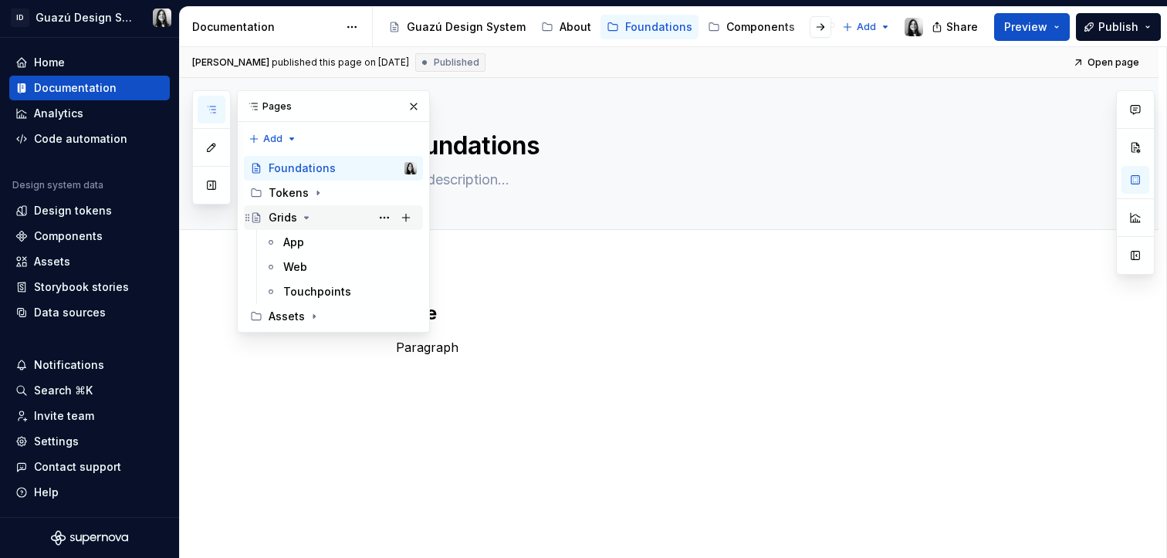
click at [306, 219] on icon "Page tree" at bounding box center [306, 217] width 12 height 12
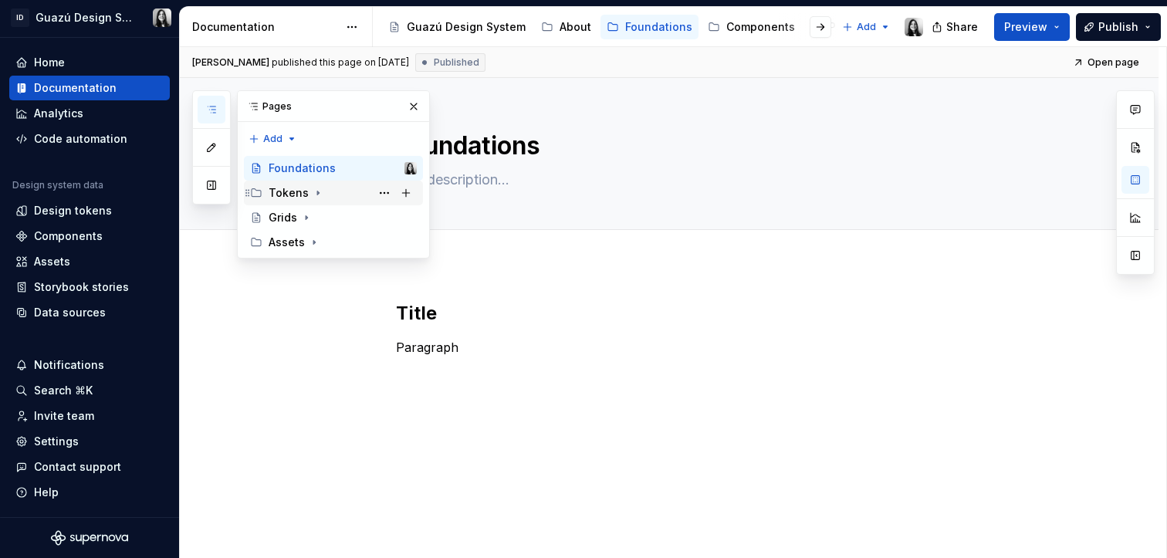
click at [314, 196] on icon "Page tree" at bounding box center [318, 193] width 12 height 12
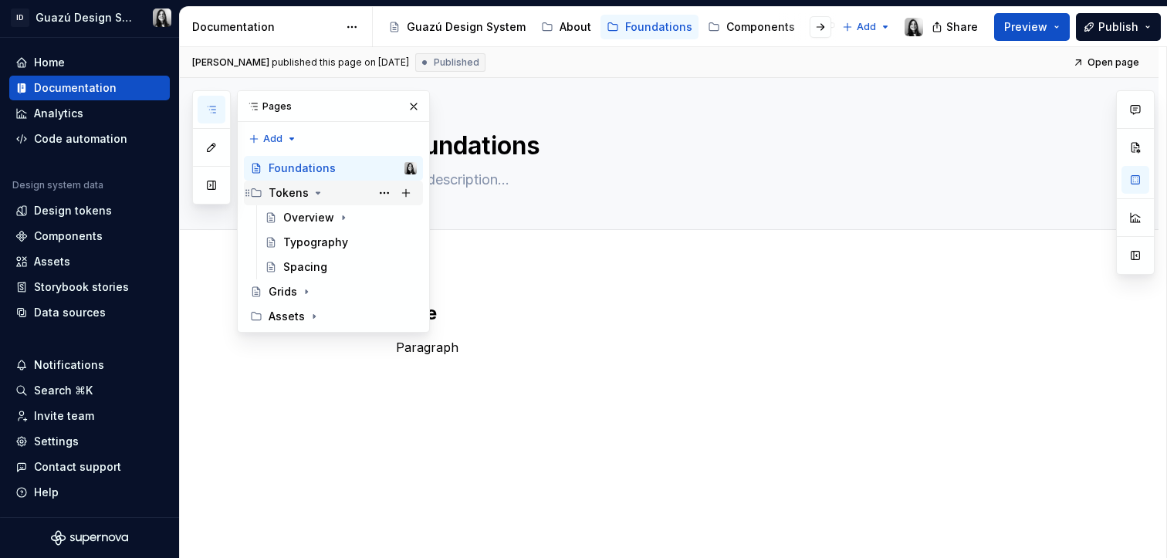
click at [314, 196] on icon "Page tree" at bounding box center [318, 193] width 12 height 12
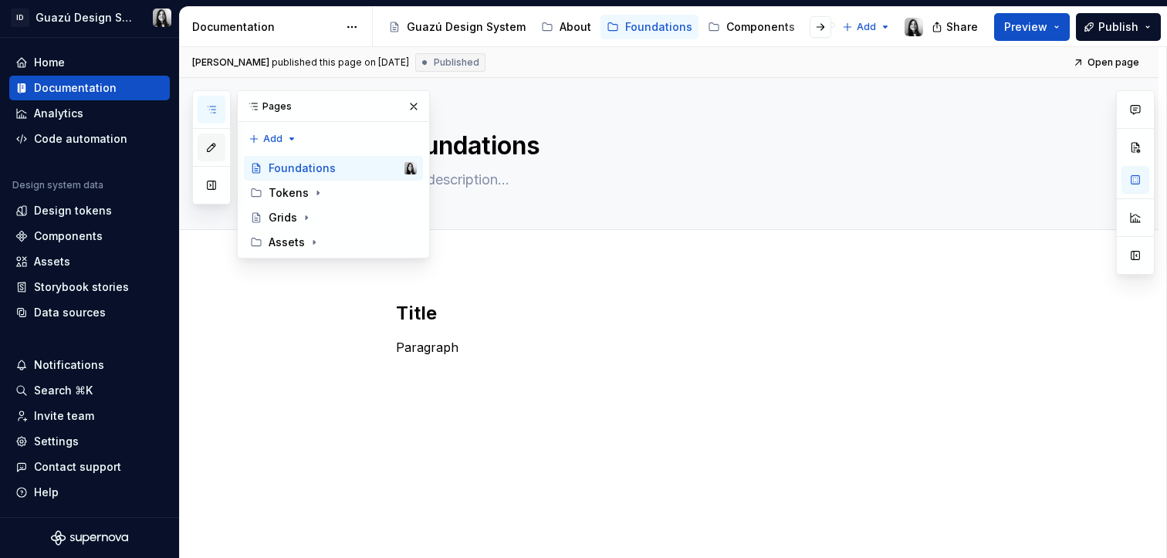
click at [218, 143] on button "button" at bounding box center [212, 147] width 28 height 28
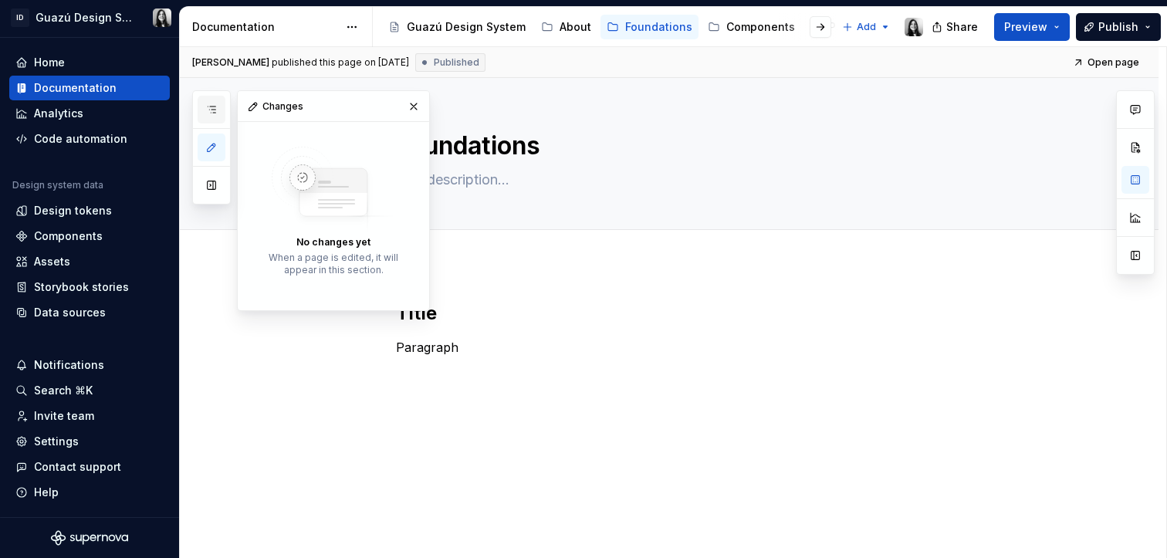
click at [221, 110] on button "button" at bounding box center [212, 110] width 28 height 28
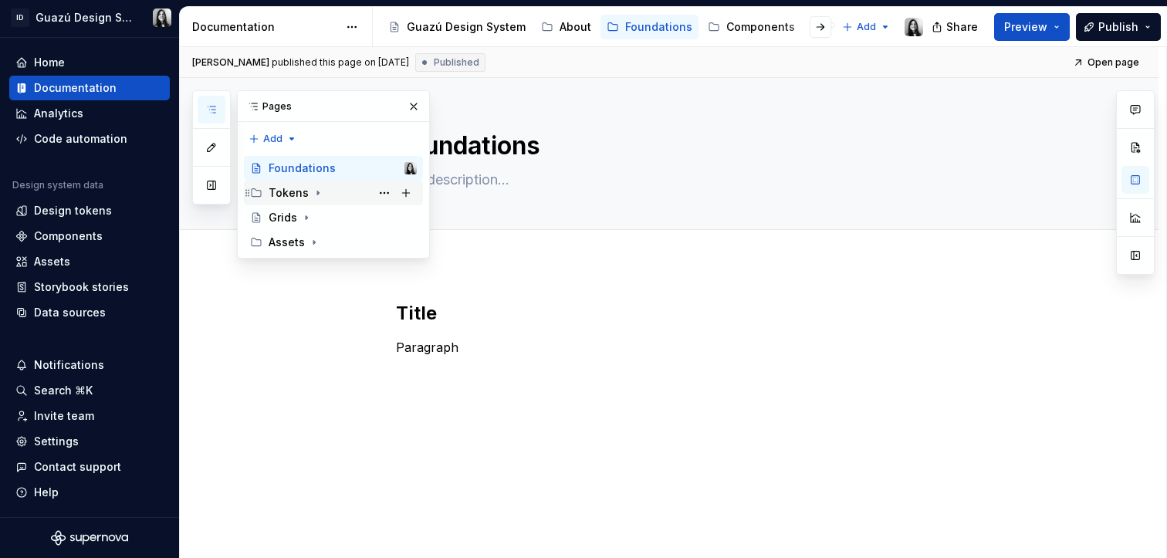
click at [325, 187] on div "Tokens" at bounding box center [342, 193] width 148 height 22
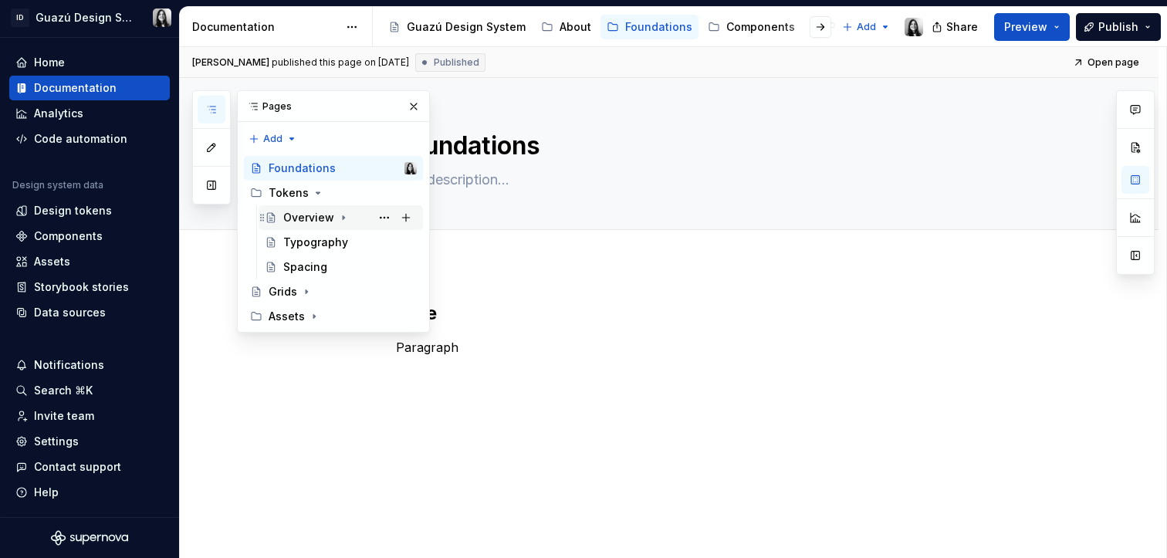
click at [351, 228] on div "Overview" at bounding box center [349, 218] width 133 height 22
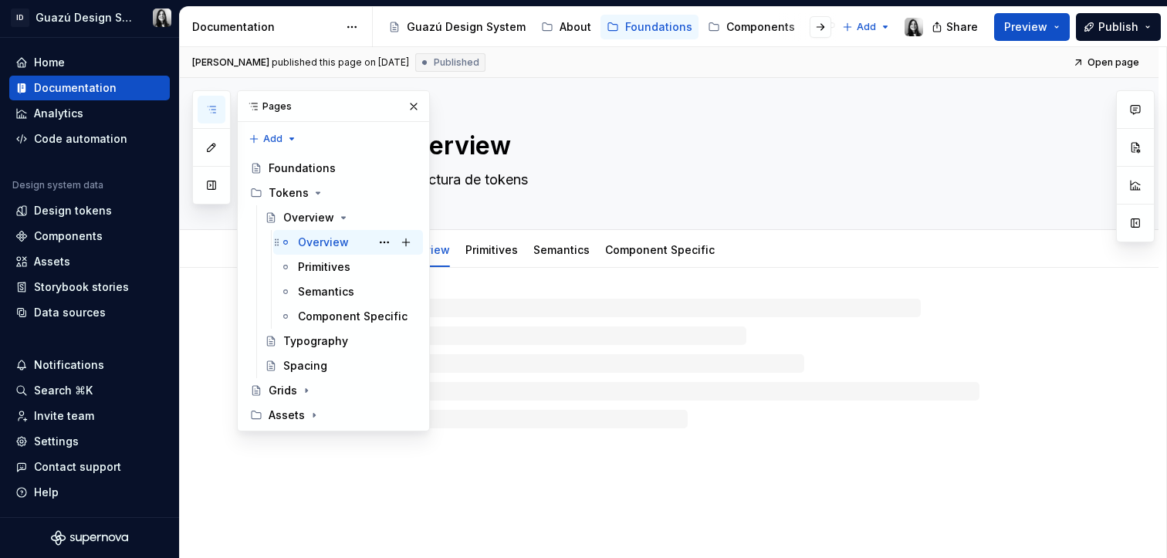
click at [350, 241] on div "Overview" at bounding box center [357, 242] width 119 height 22
click at [326, 266] on div "Primitives" at bounding box center [324, 266] width 52 height 15
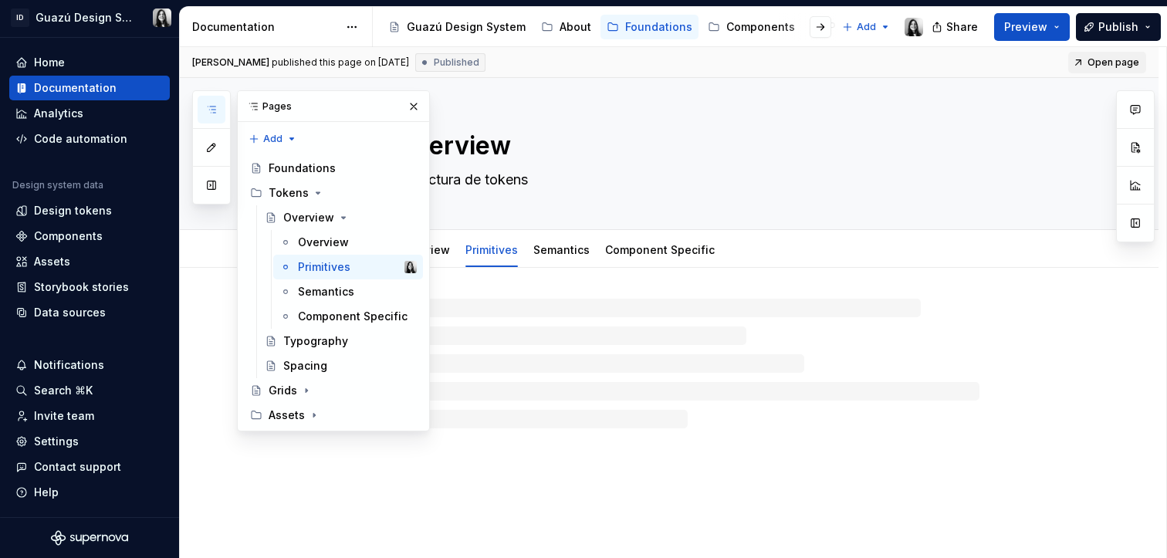
click at [1119, 58] on span "Open page" at bounding box center [1113, 62] width 52 height 12
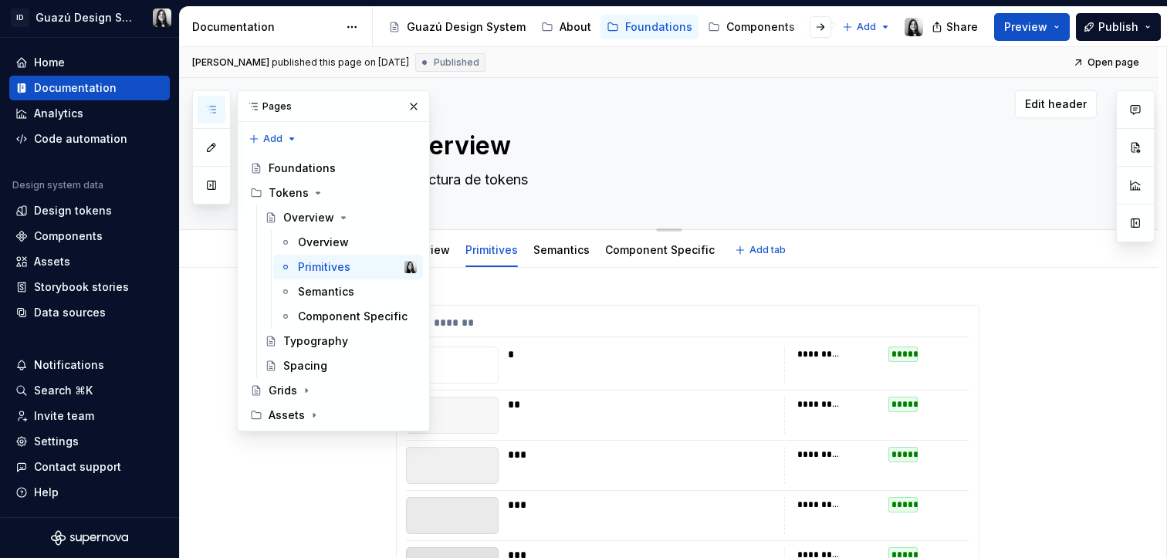
click at [816, 183] on textarea "Estructura de tokens" at bounding box center [684, 179] width 583 height 25
click at [418, 110] on button "button" at bounding box center [414, 107] width 22 height 22
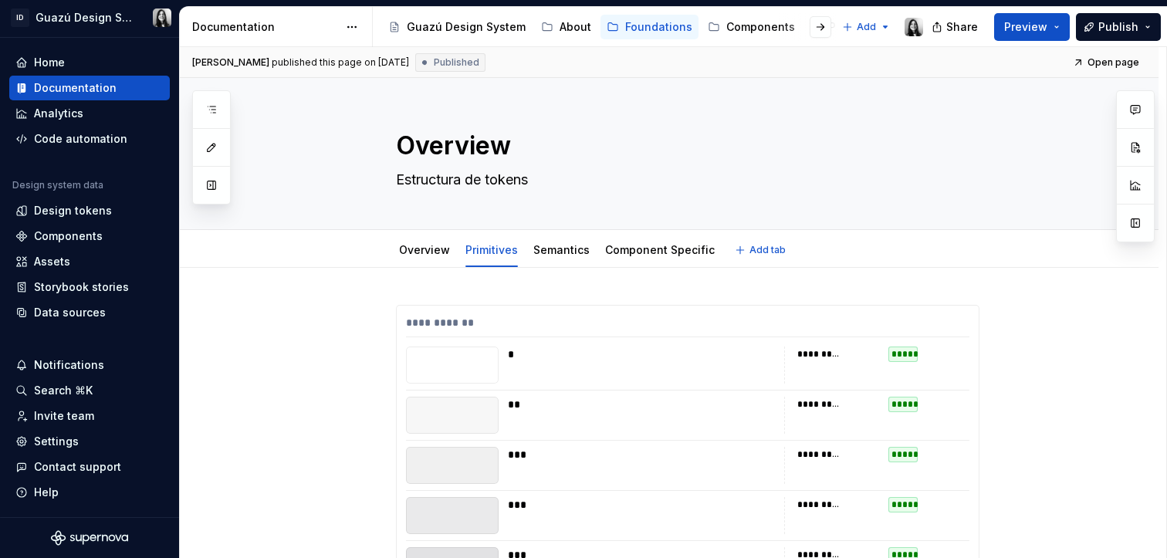
type textarea "*"
